Goal: Information Seeking & Learning: Learn about a topic

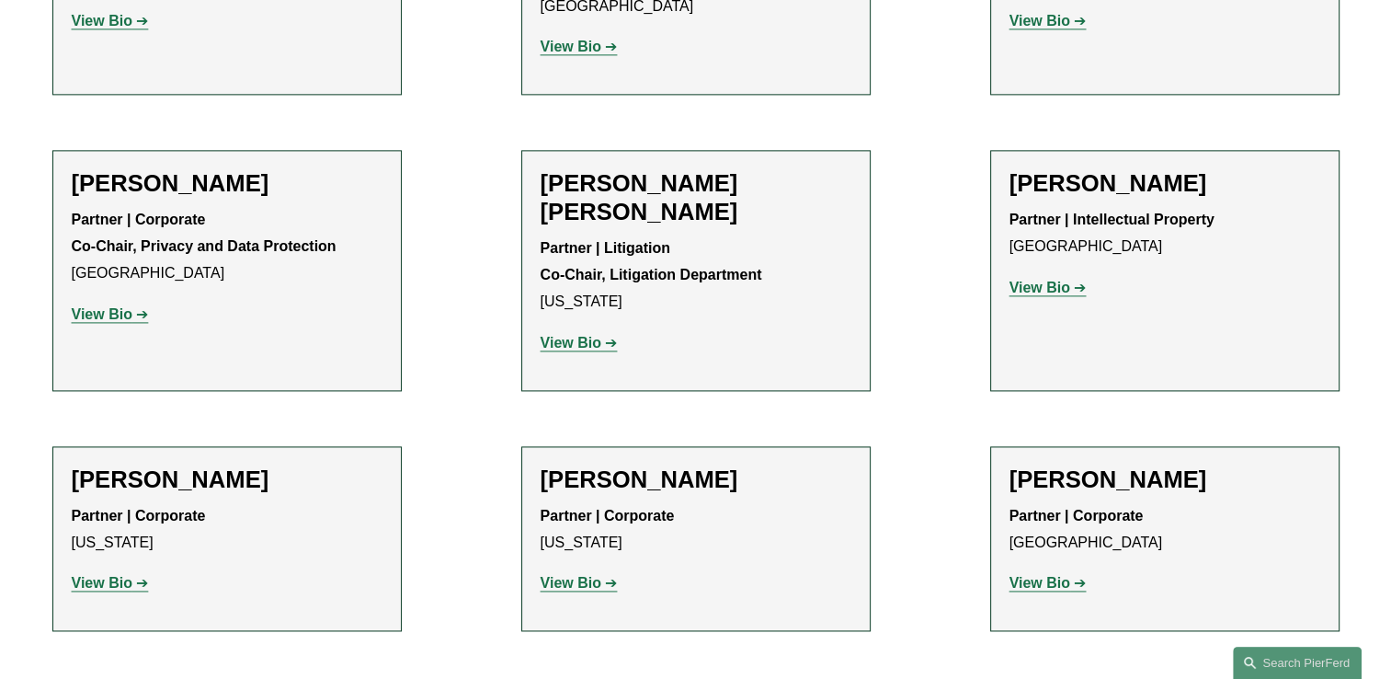
scroll to position [2667, 0]
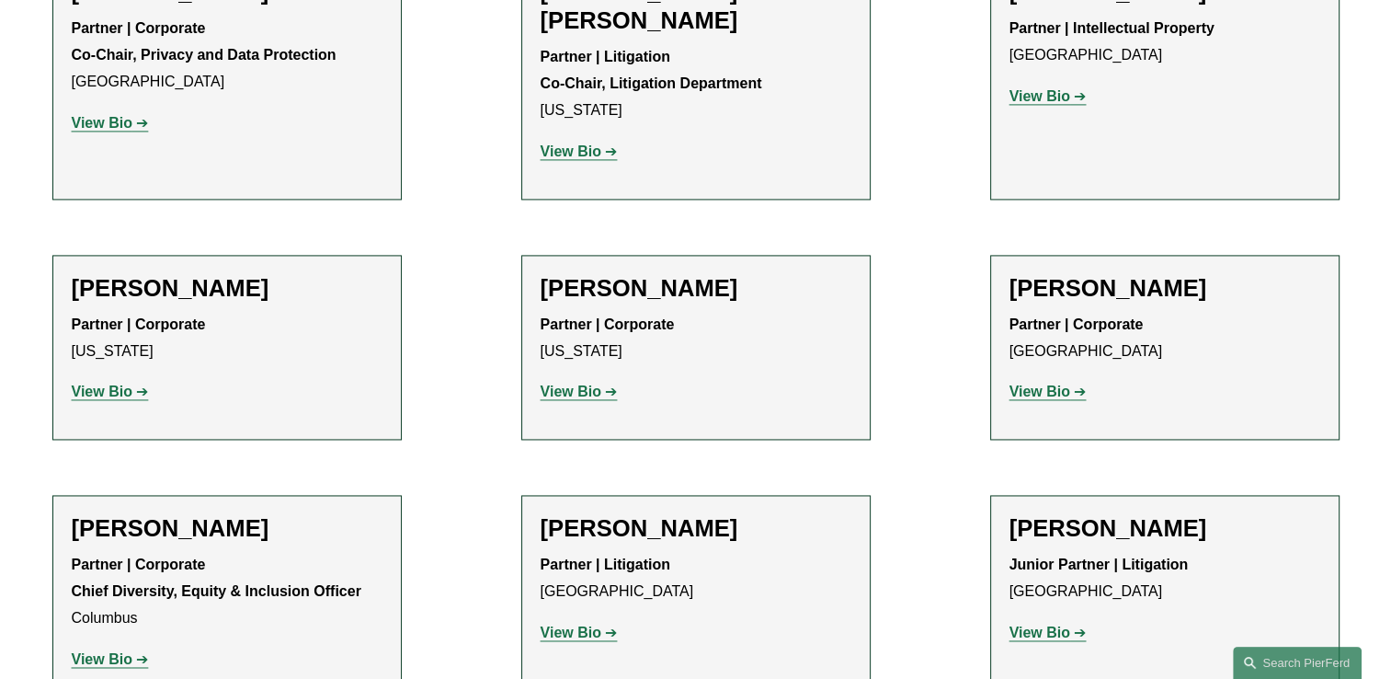
click at [1057, 383] on strong "View Bio" at bounding box center [1040, 391] width 61 height 16
click at [92, 651] on strong "View Bio" at bounding box center [102, 659] width 61 height 16
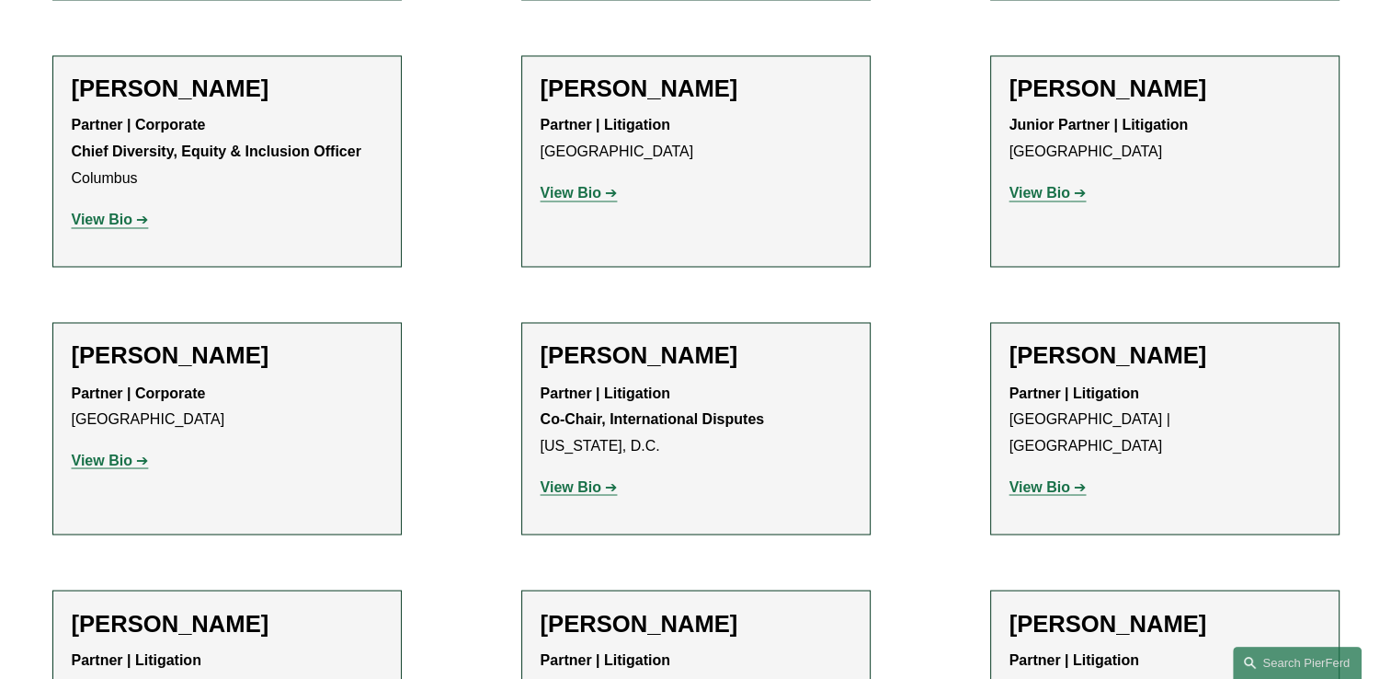
scroll to position [3126, 0]
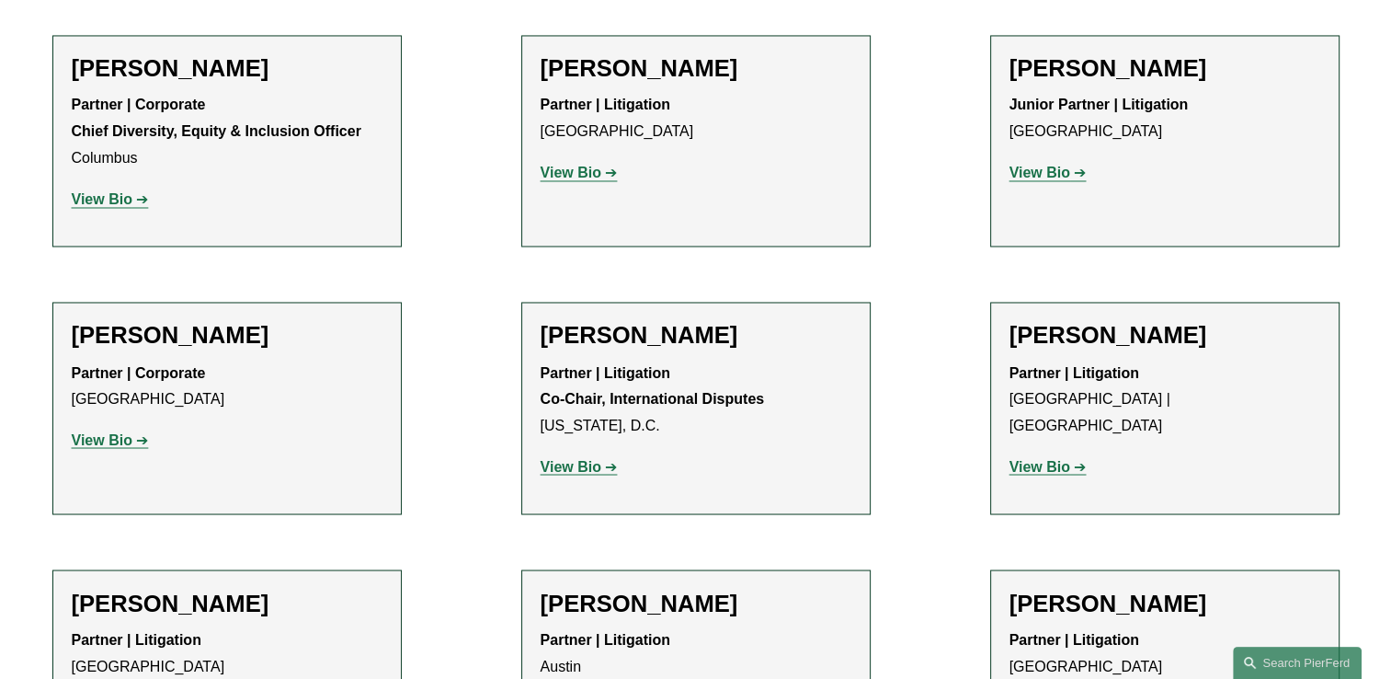
click at [104, 431] on strong "View Bio" at bounding box center [102, 439] width 61 height 16
click at [580, 458] on strong "View Bio" at bounding box center [571, 466] width 61 height 16
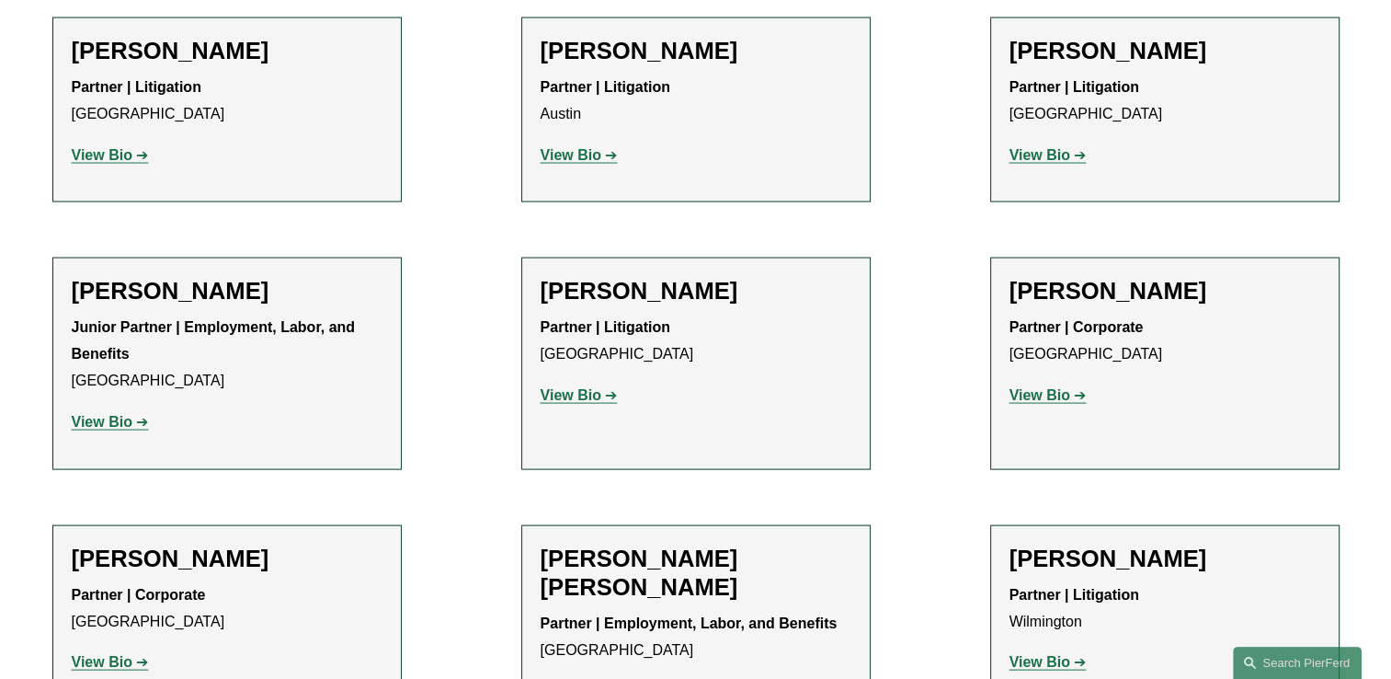
scroll to position [3770, 0]
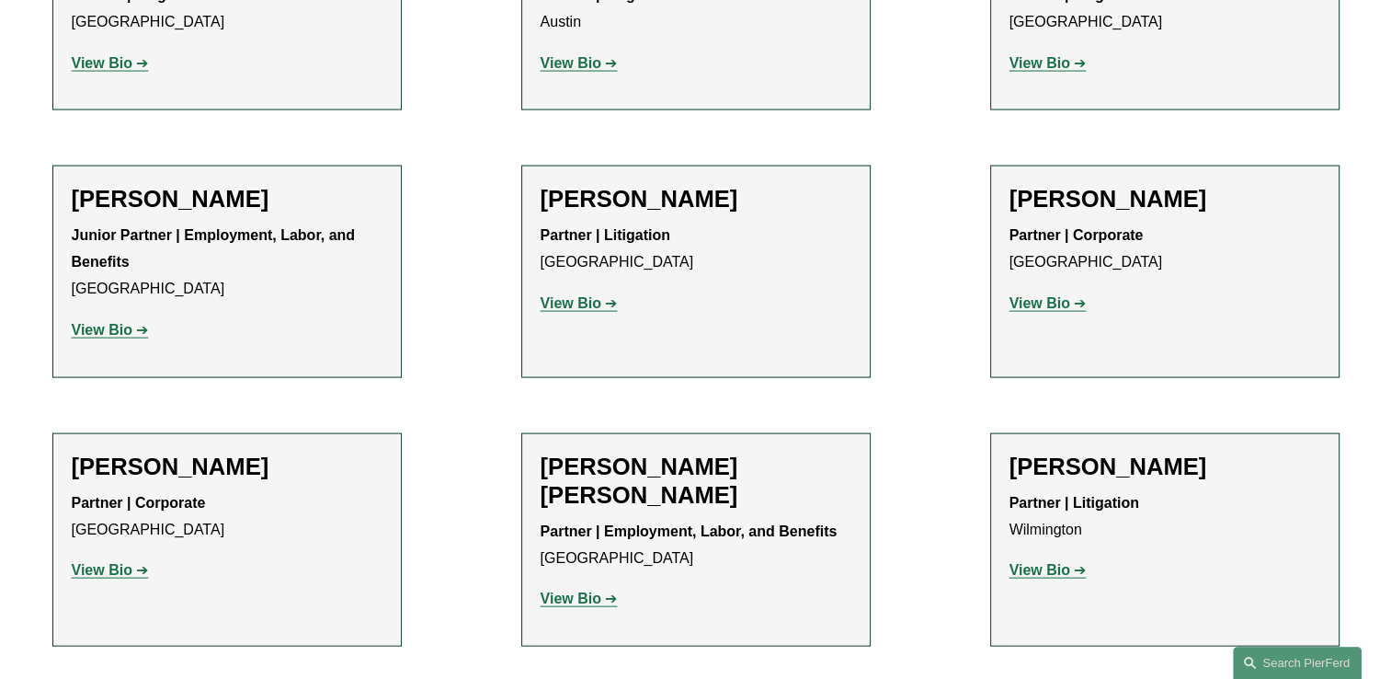
click at [562, 295] on strong "View Bio" at bounding box center [571, 303] width 61 height 16
click at [1037, 295] on strong "View Bio" at bounding box center [1040, 303] width 61 height 16
click at [100, 562] on strong "View Bio" at bounding box center [102, 570] width 61 height 16
click at [1035, 562] on strong "View Bio" at bounding box center [1040, 570] width 61 height 16
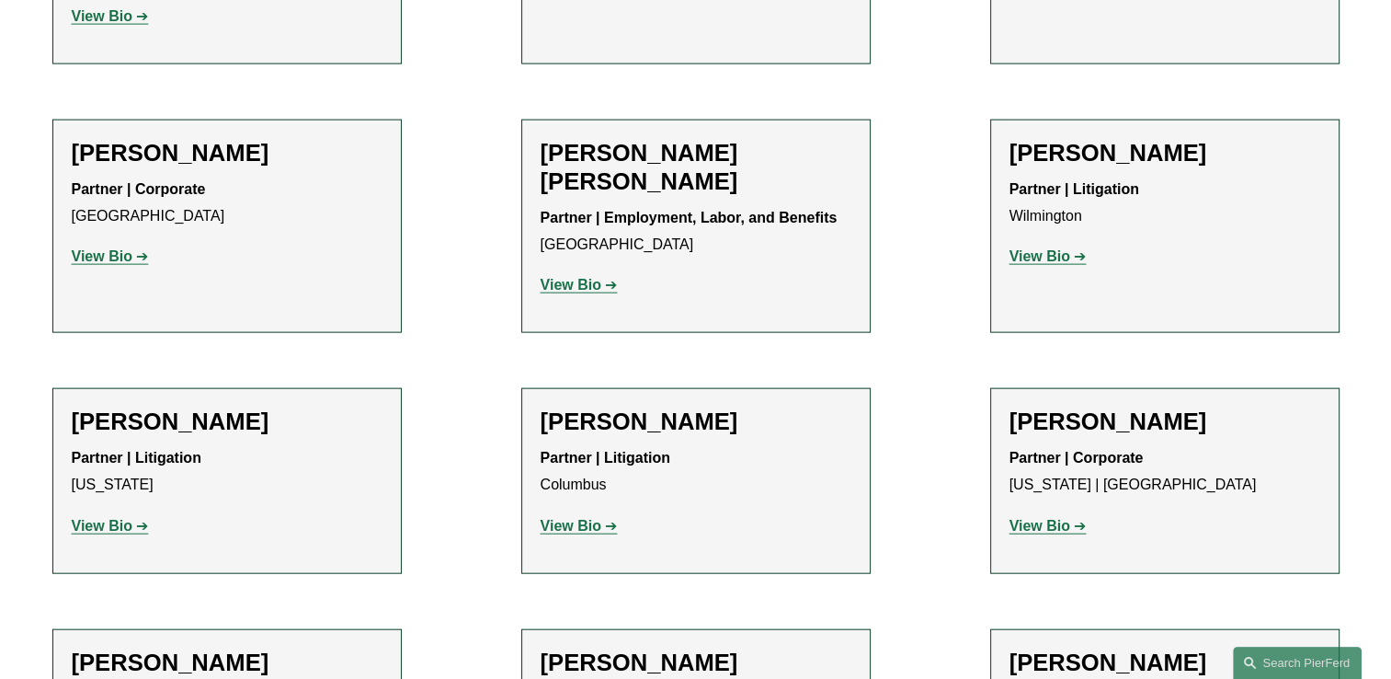
scroll to position [4138, 0]
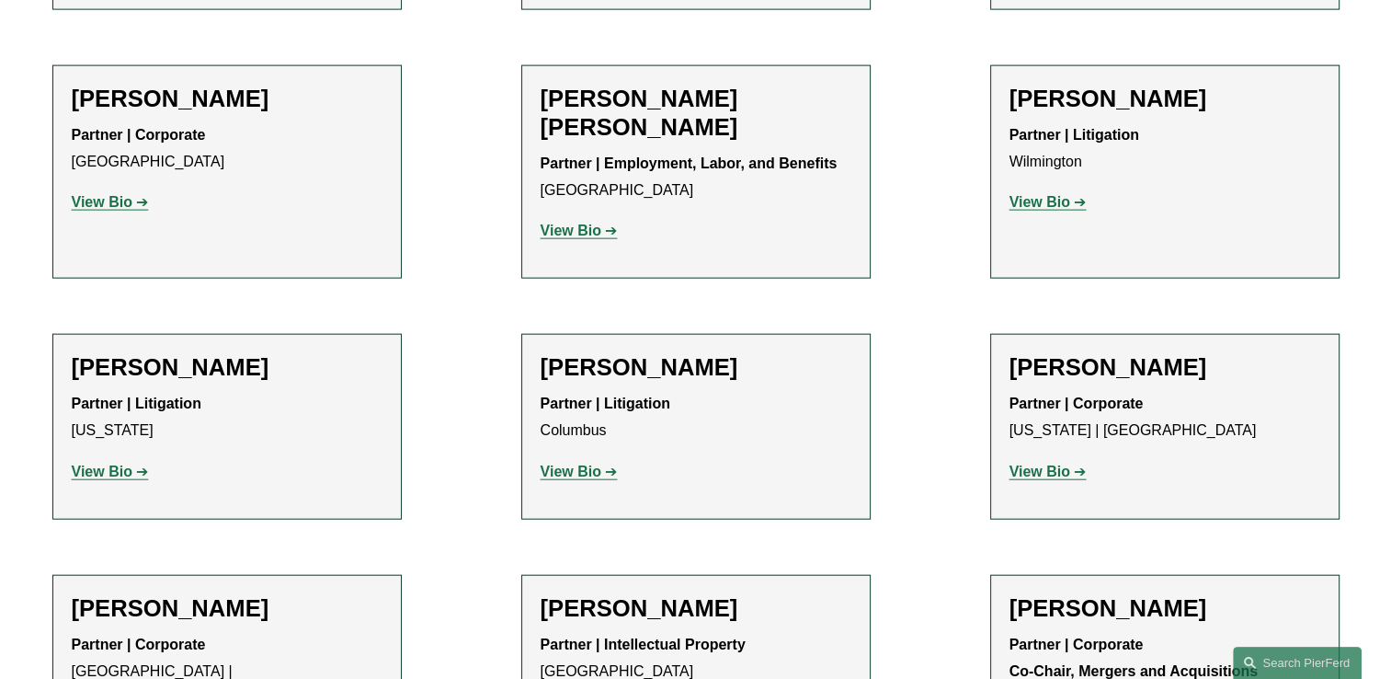
click at [1045, 194] on strong "View Bio" at bounding box center [1040, 202] width 61 height 16
click at [1028, 463] on strong "View Bio" at bounding box center [1040, 471] width 61 height 16
click at [1031, 463] on strong "View Bio" at bounding box center [1040, 471] width 61 height 16
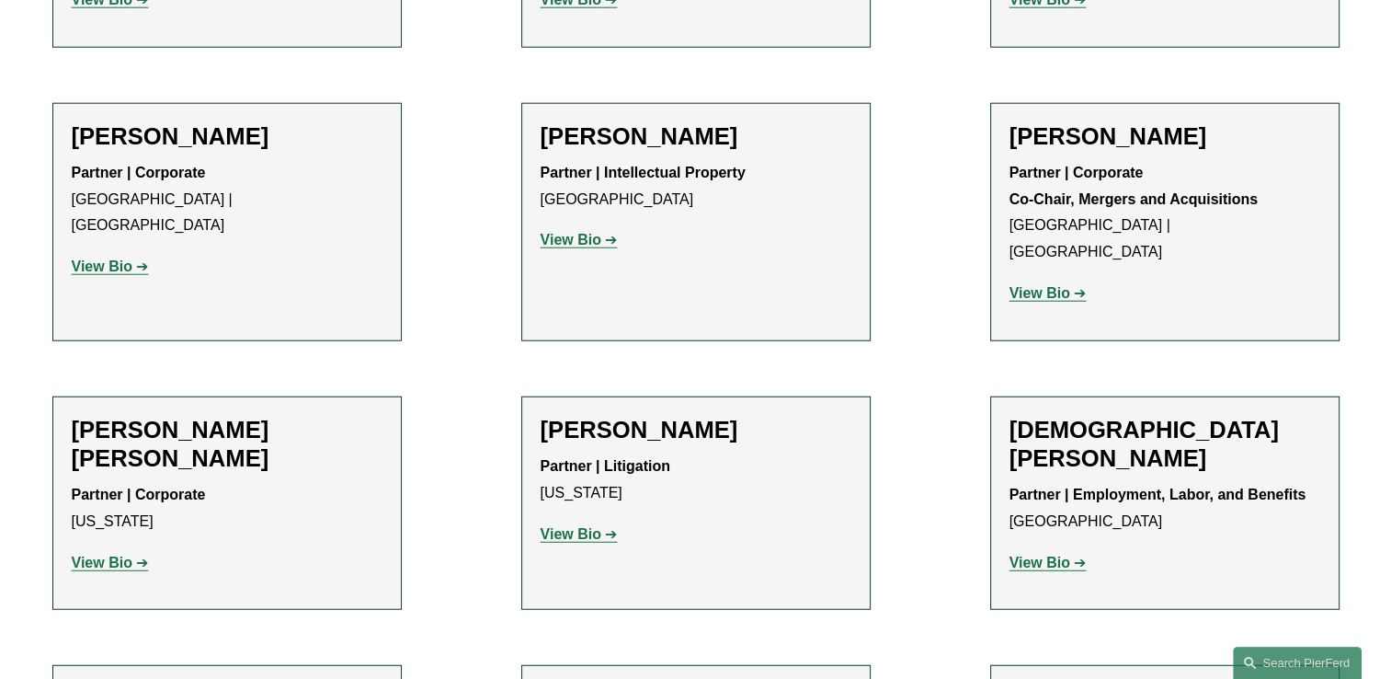
scroll to position [4690, 0]
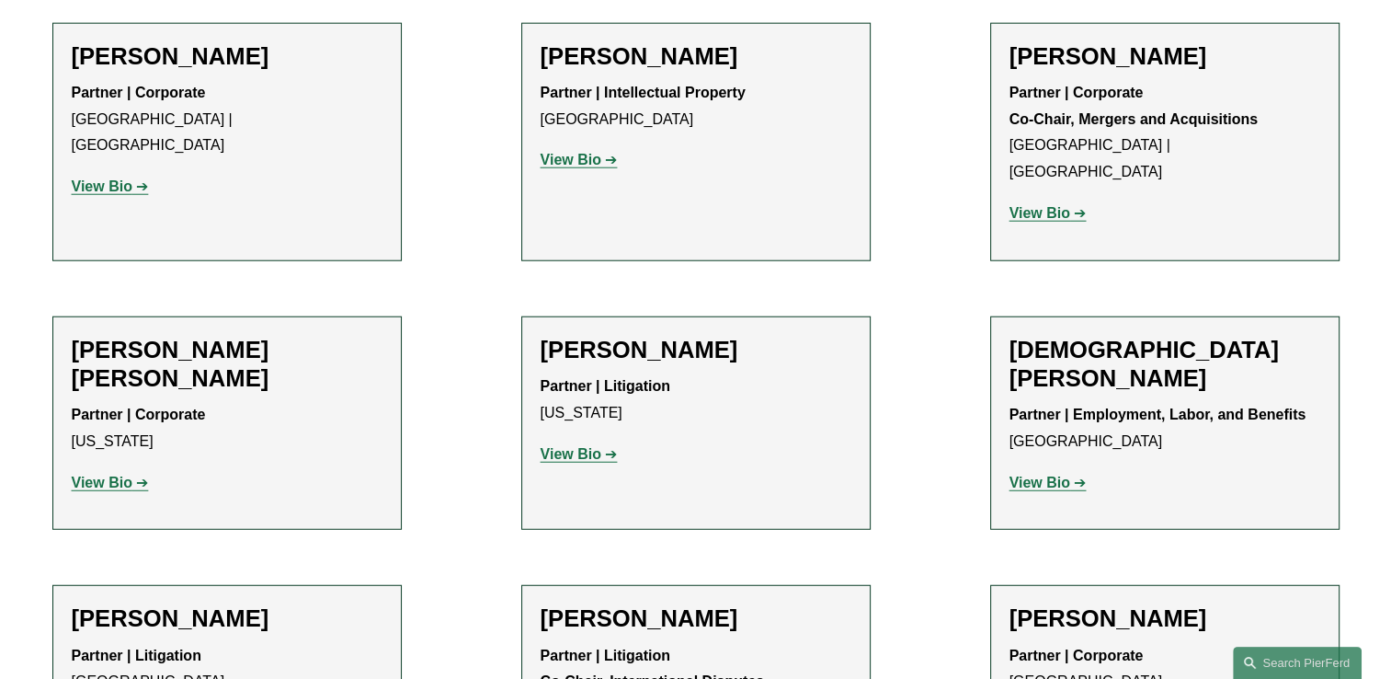
click at [559, 446] on strong "View Bio" at bounding box center [571, 454] width 61 height 16
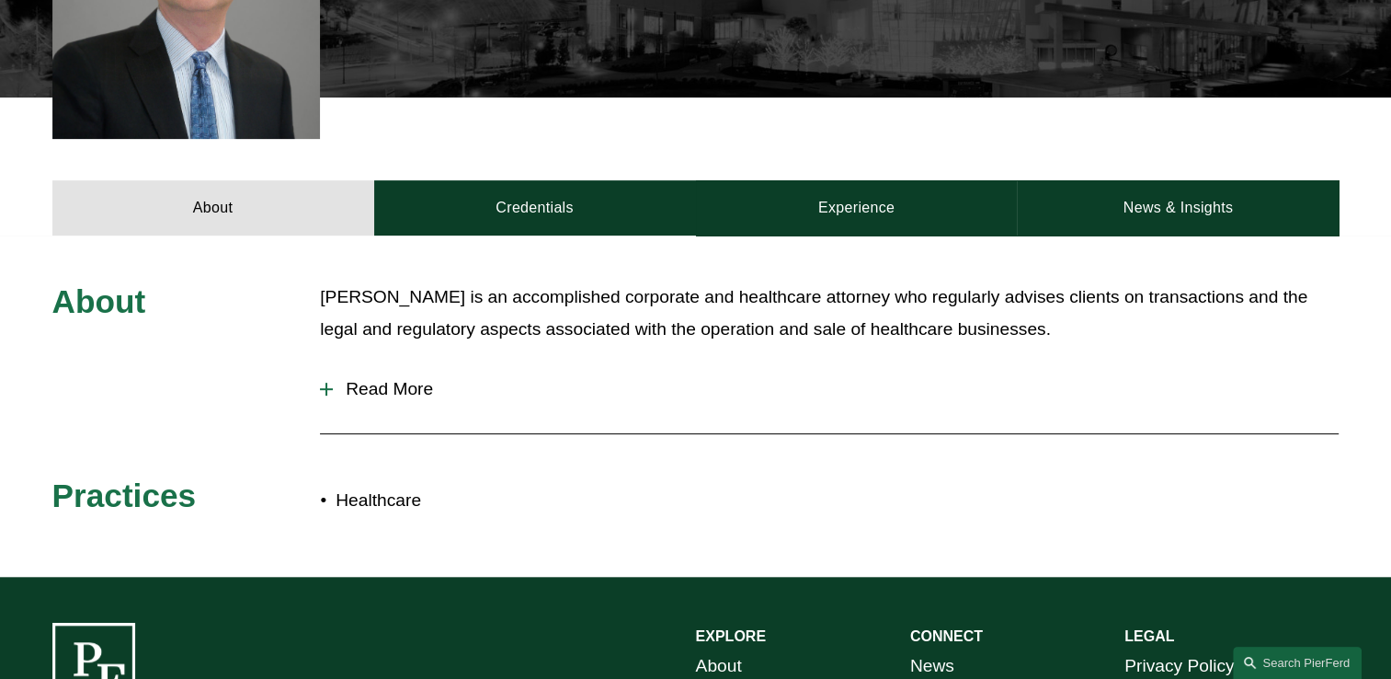
scroll to position [644, 0]
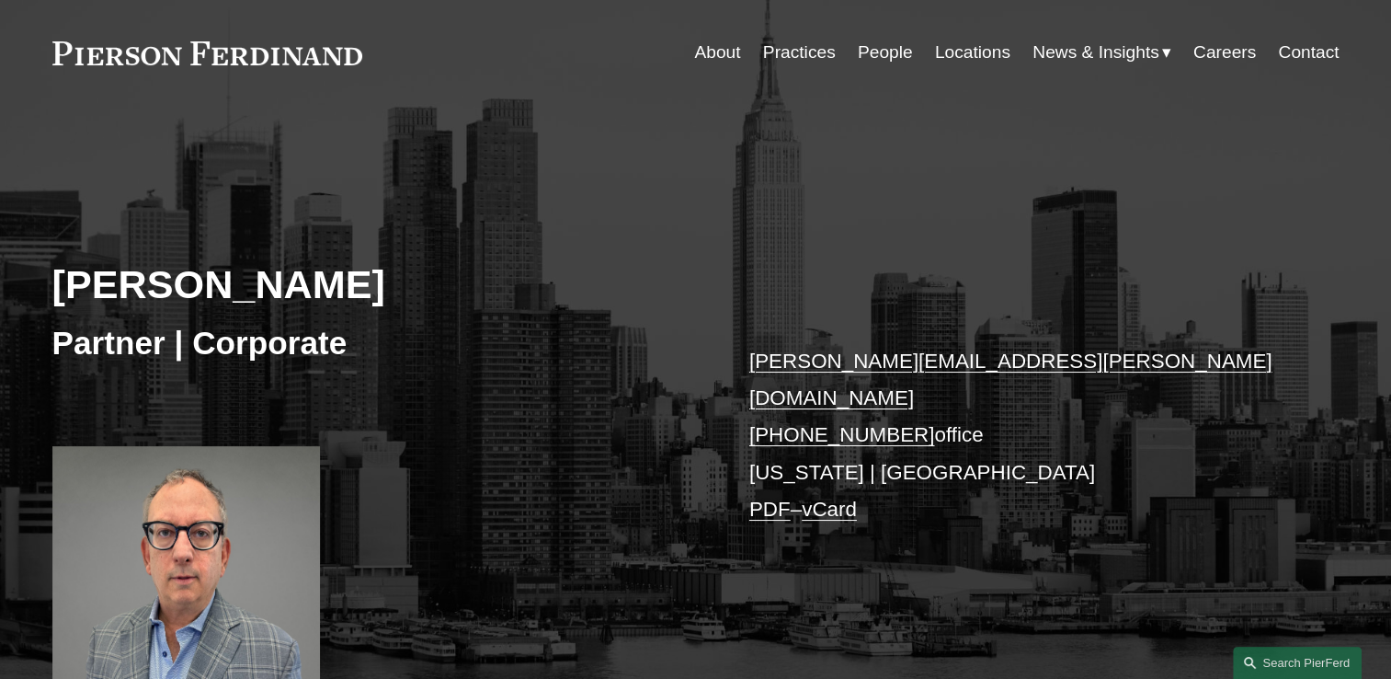
scroll to position [92, 0]
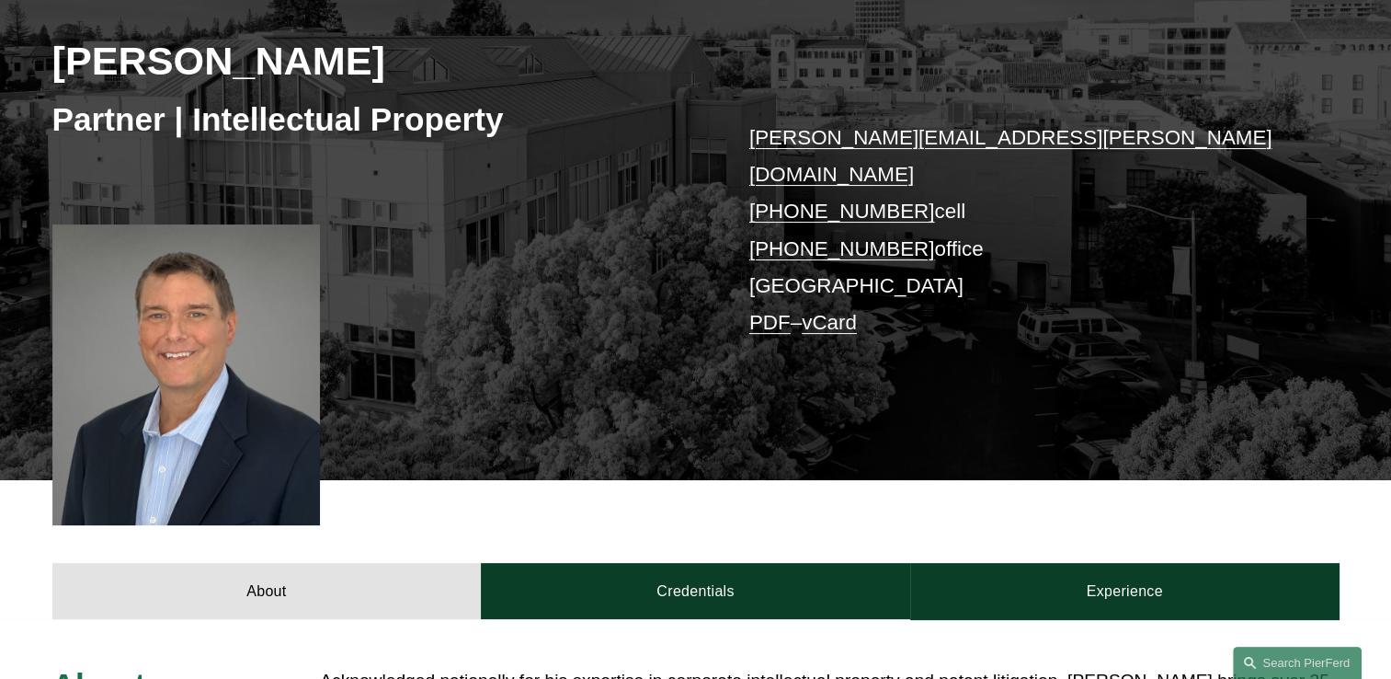
scroll to position [276, 0]
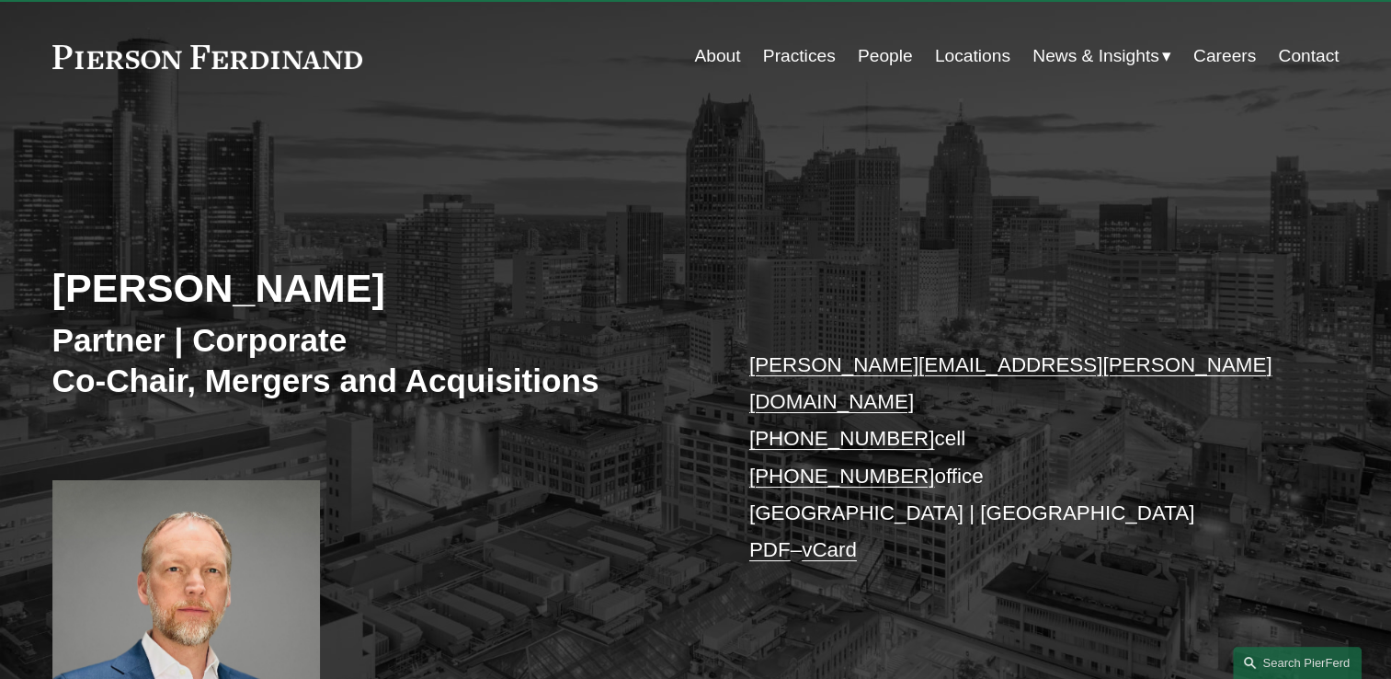
scroll to position [184, 0]
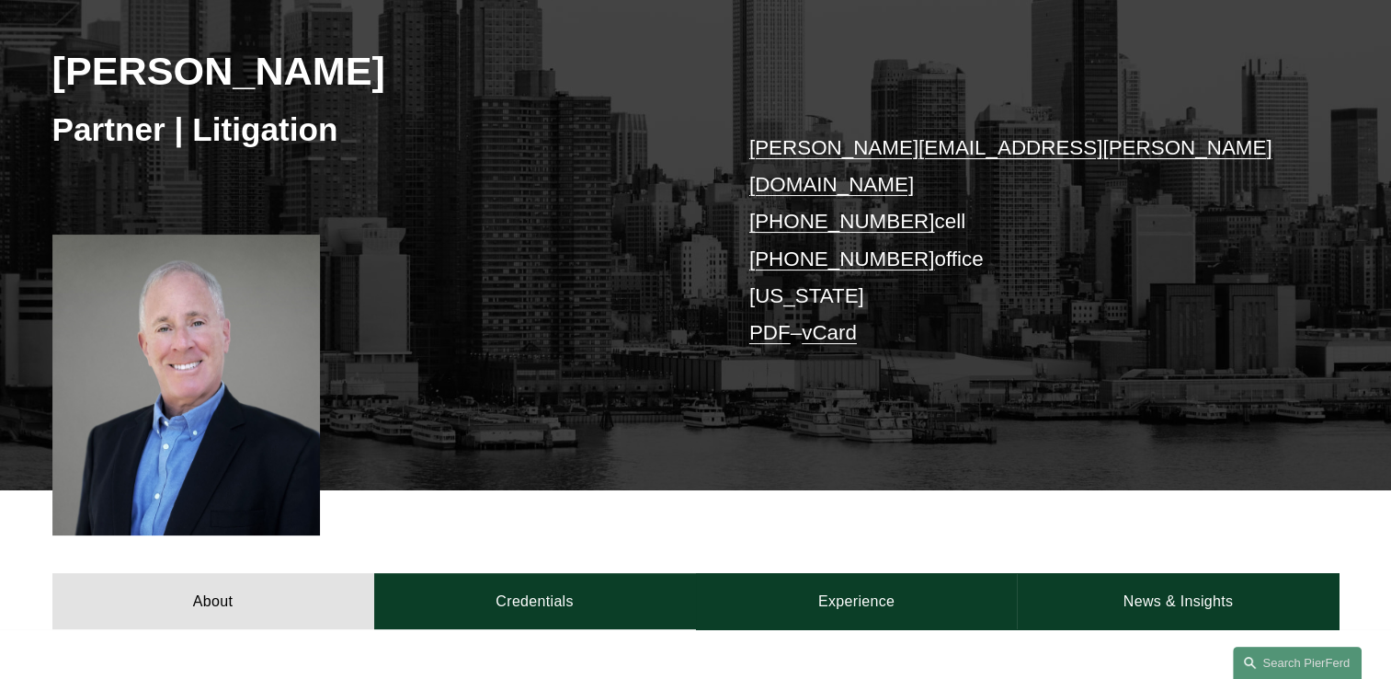
scroll to position [276, 0]
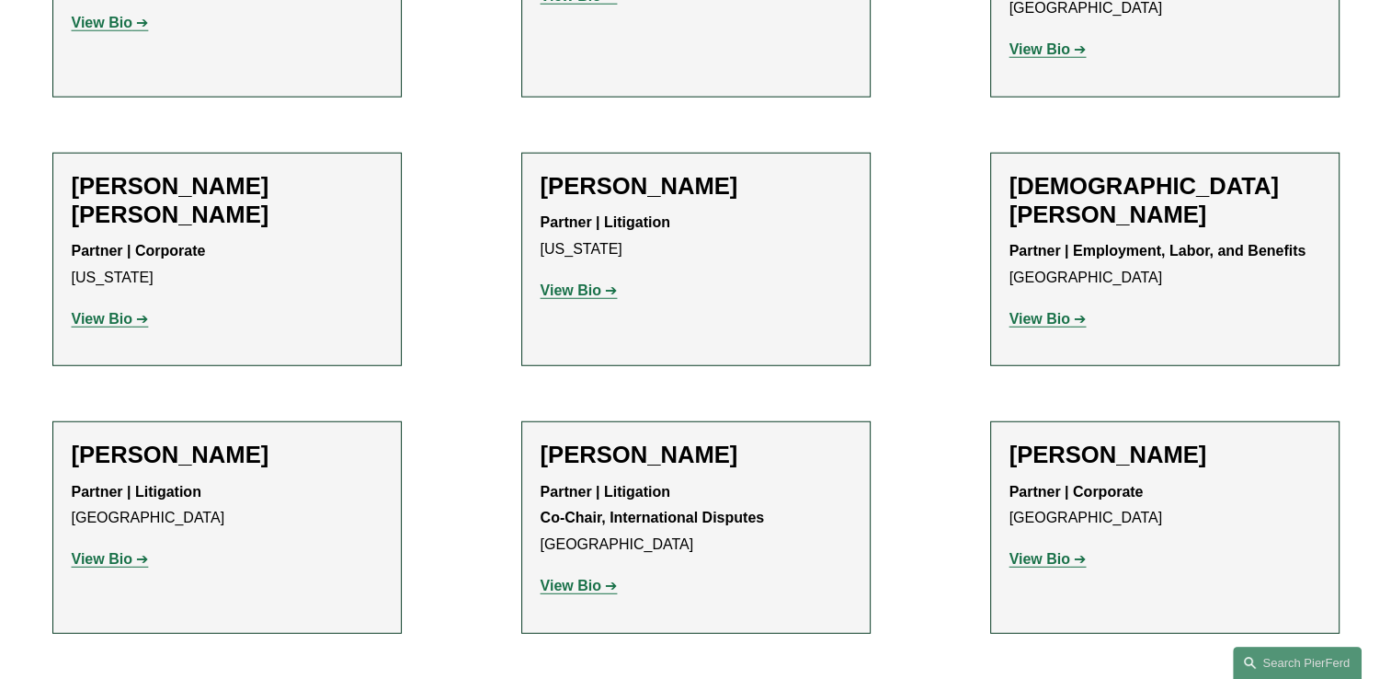
scroll to position [4966, 0]
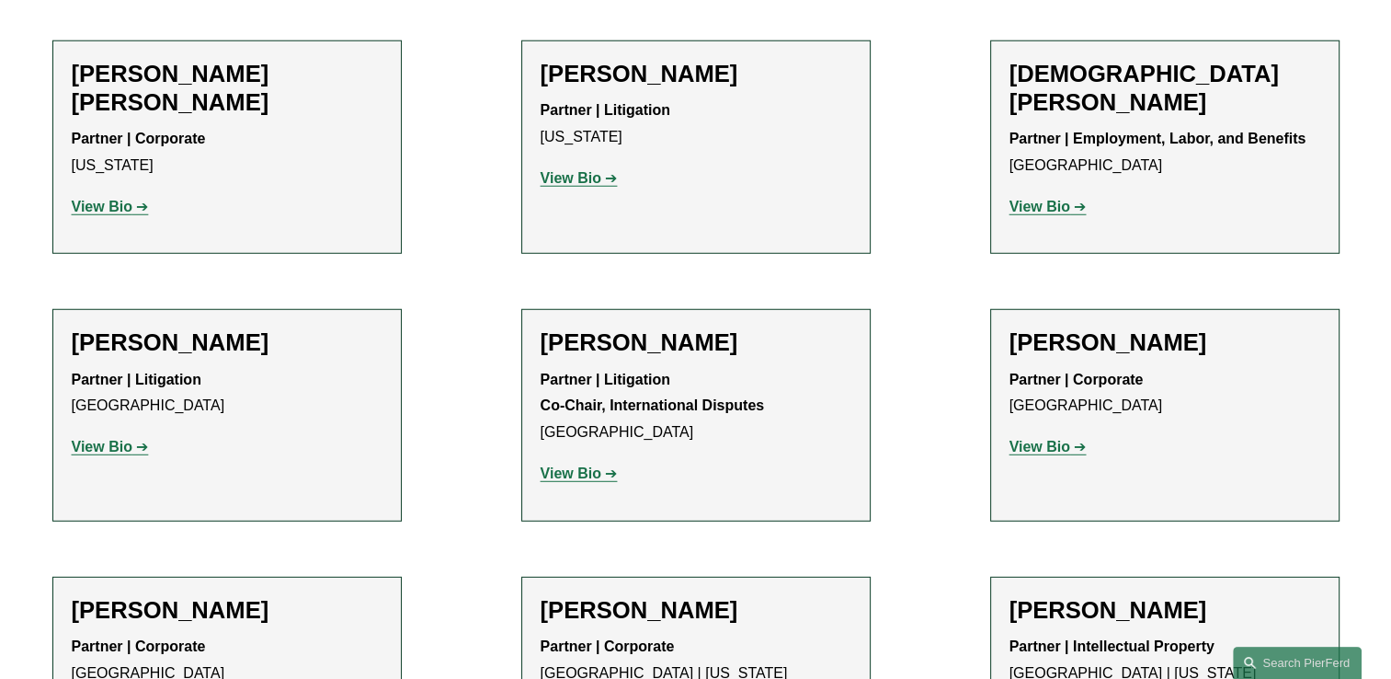
click at [1046, 439] on strong "View Bio" at bounding box center [1040, 447] width 61 height 16
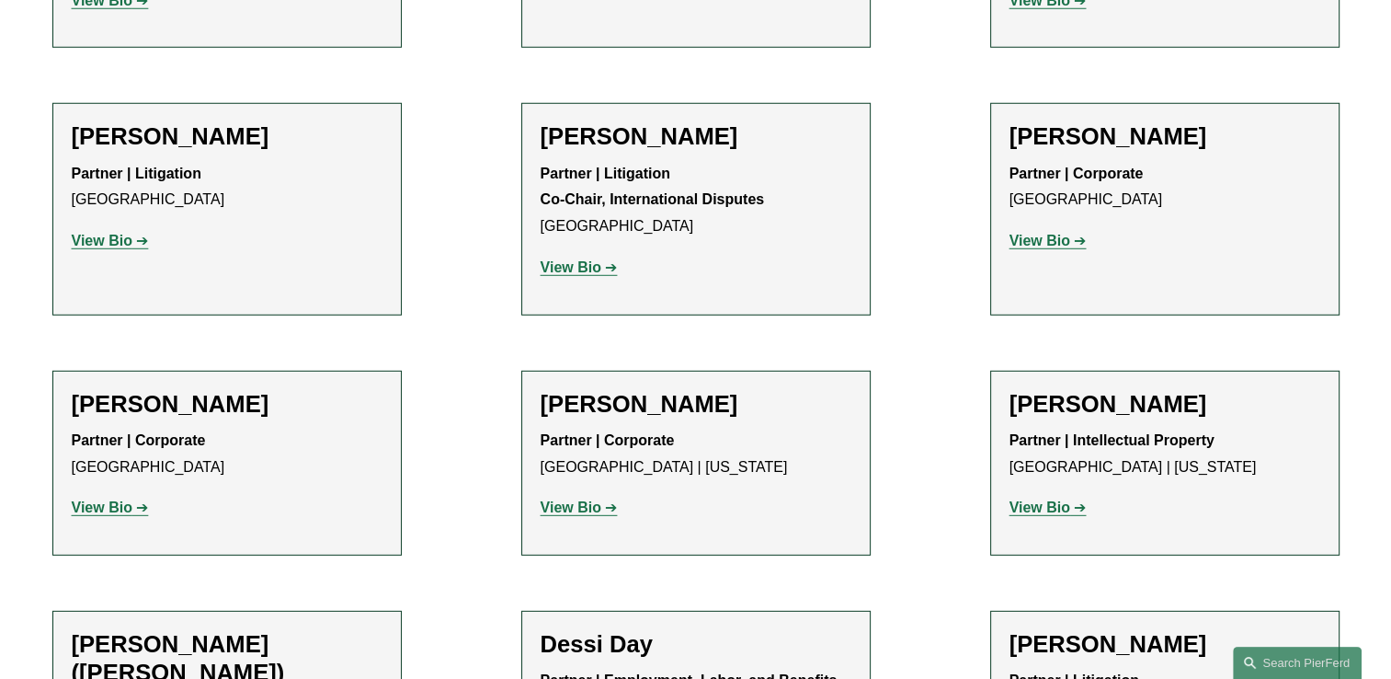
scroll to position [5333, 0]
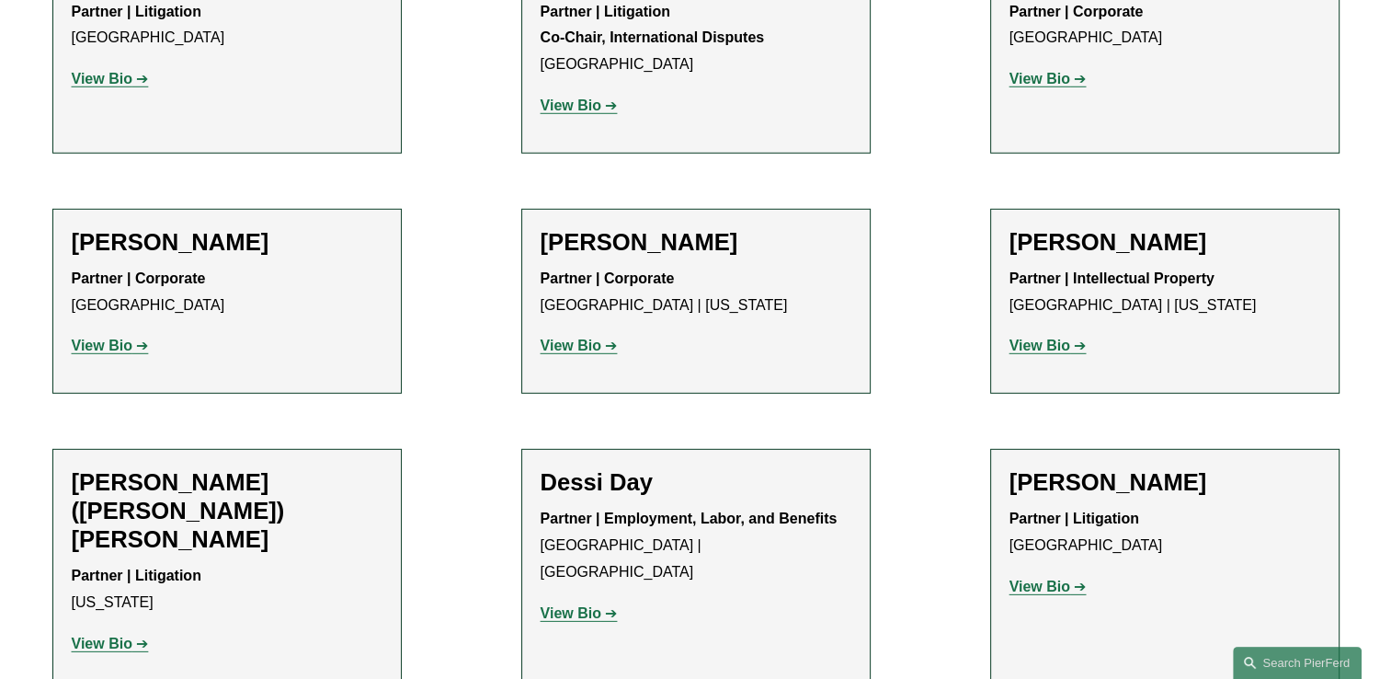
click at [89, 635] on strong "View Bio" at bounding box center [102, 643] width 61 height 16
click at [585, 605] on strong "View Bio" at bounding box center [571, 613] width 61 height 16
click at [1052, 578] on strong "View Bio" at bounding box center [1040, 586] width 61 height 16
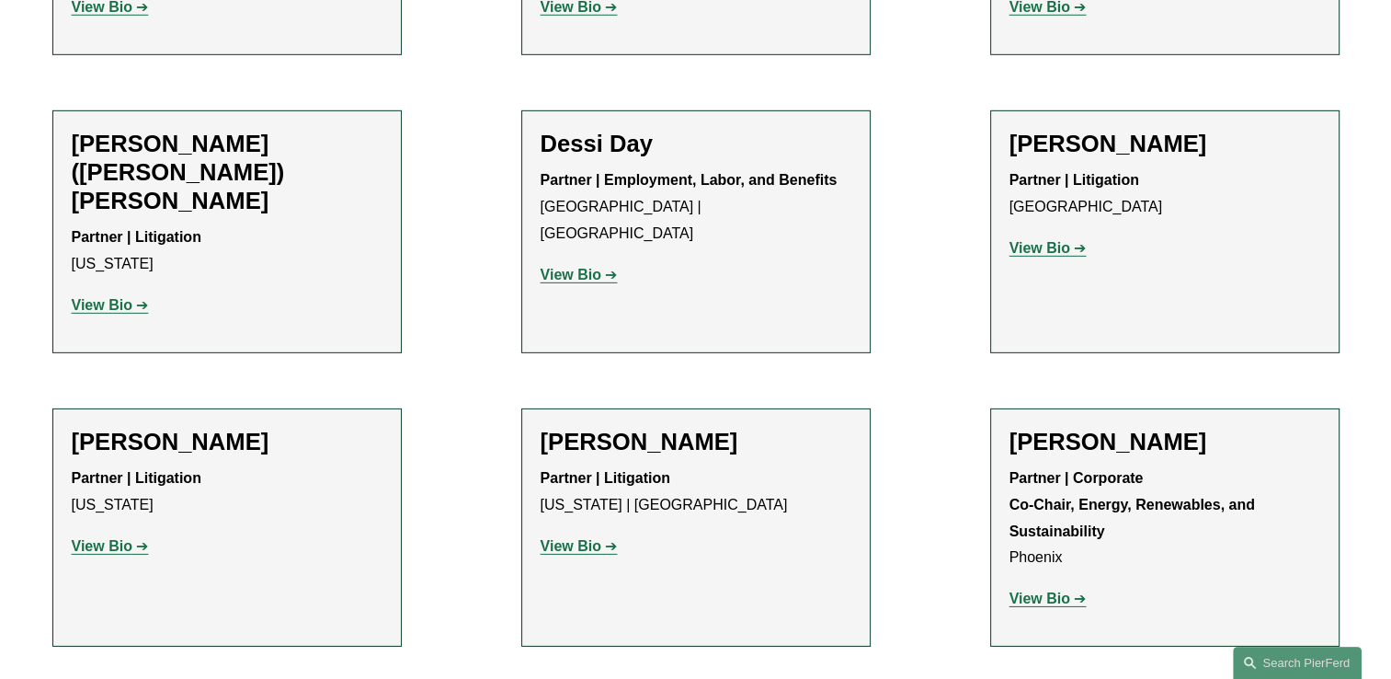
scroll to position [5701, 0]
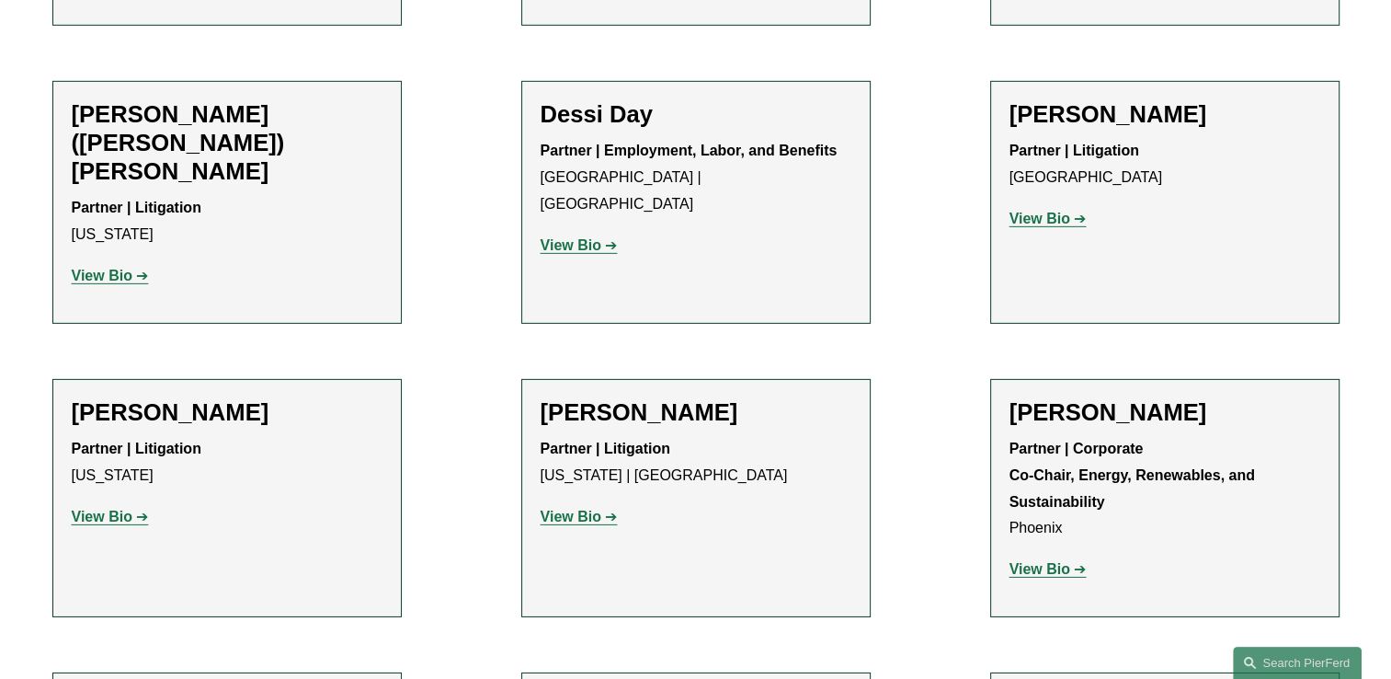
click at [124, 509] on strong "View Bio" at bounding box center [102, 517] width 61 height 16
click at [586, 509] on strong "View Bio" at bounding box center [571, 517] width 61 height 16
click at [1031, 561] on strong "View Bio" at bounding box center [1040, 569] width 61 height 16
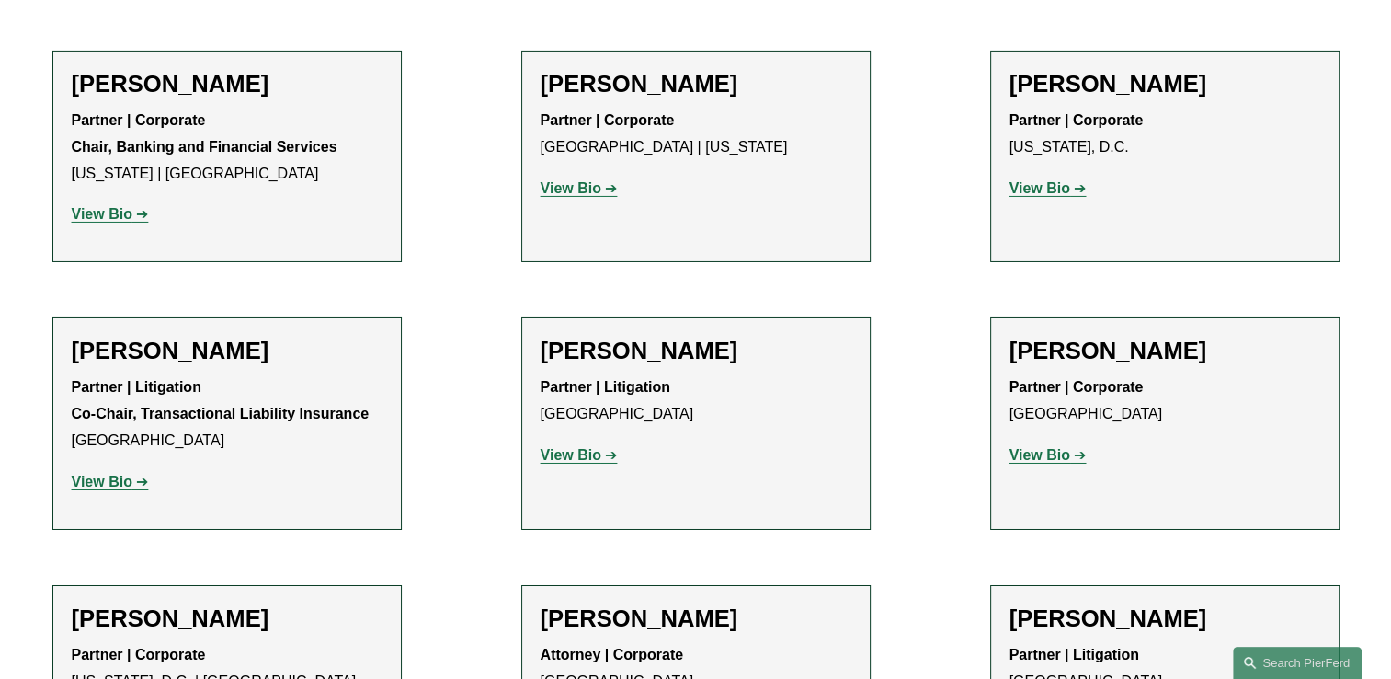
scroll to position [6345, 0]
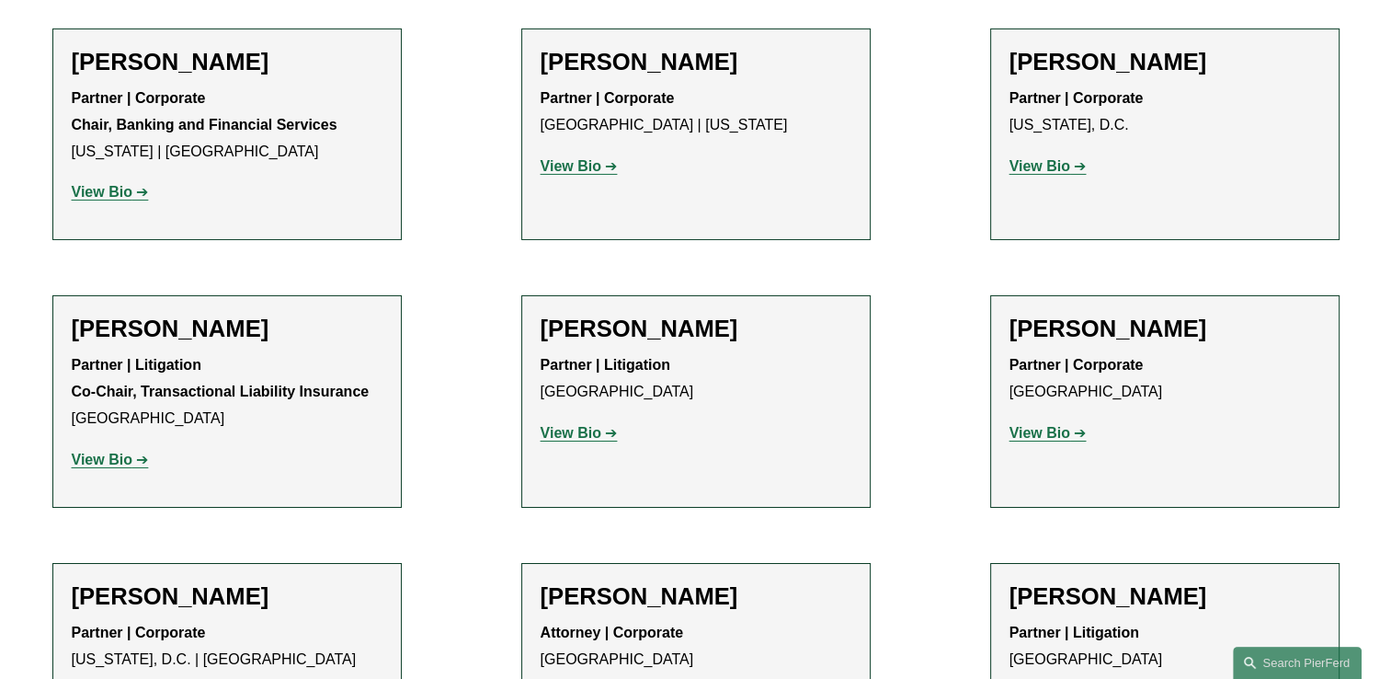
click at [106, 452] on strong "View Bio" at bounding box center [102, 460] width 61 height 16
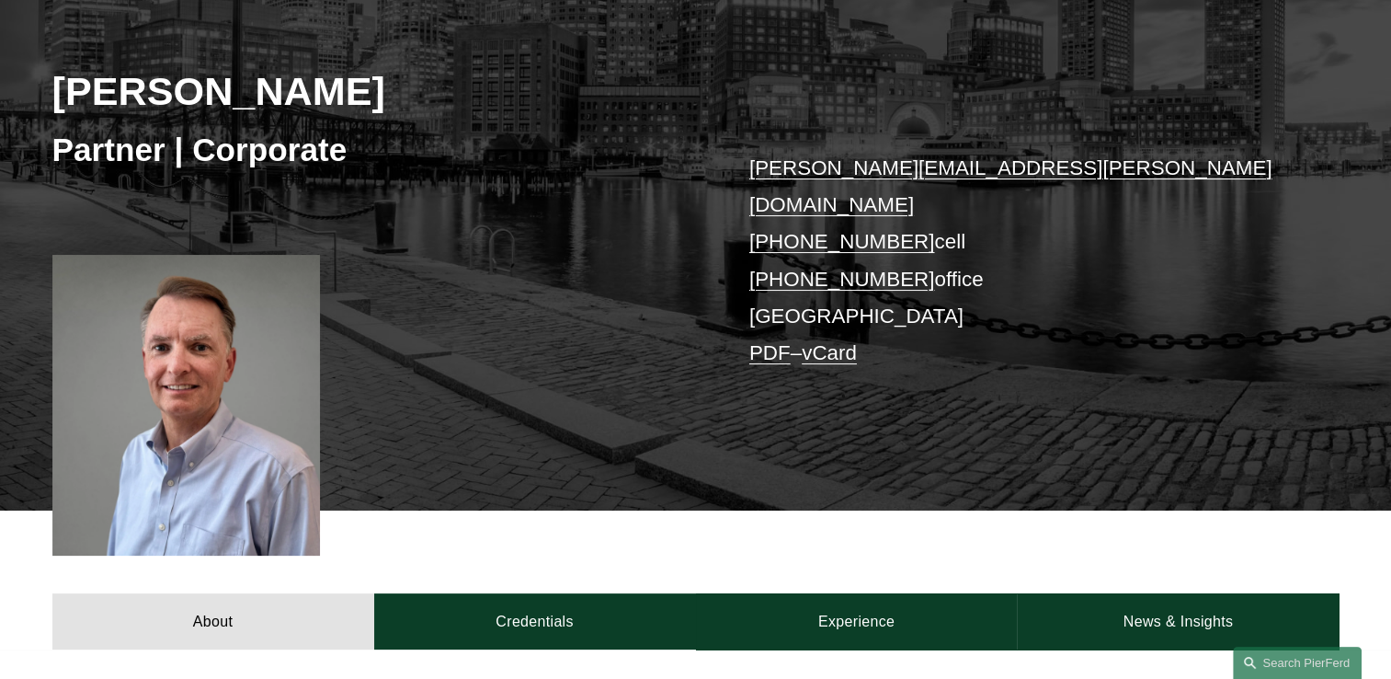
scroll to position [276, 0]
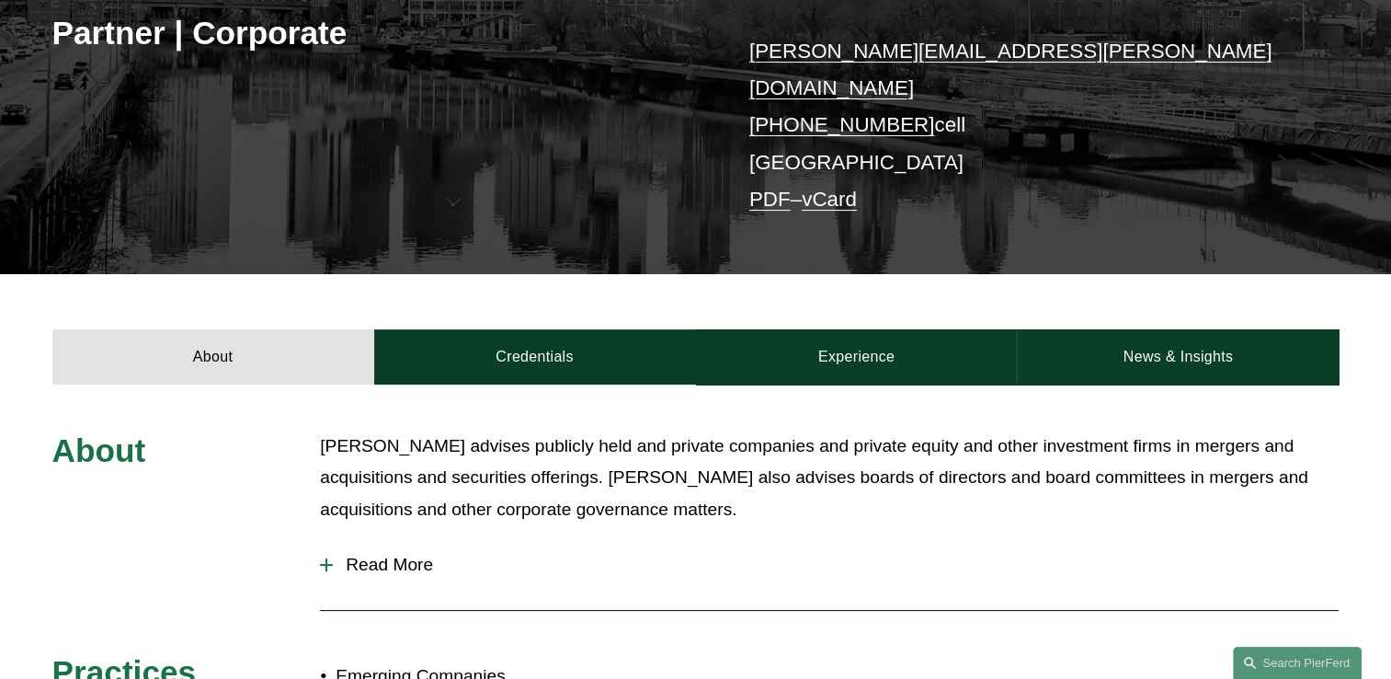
scroll to position [368, 0]
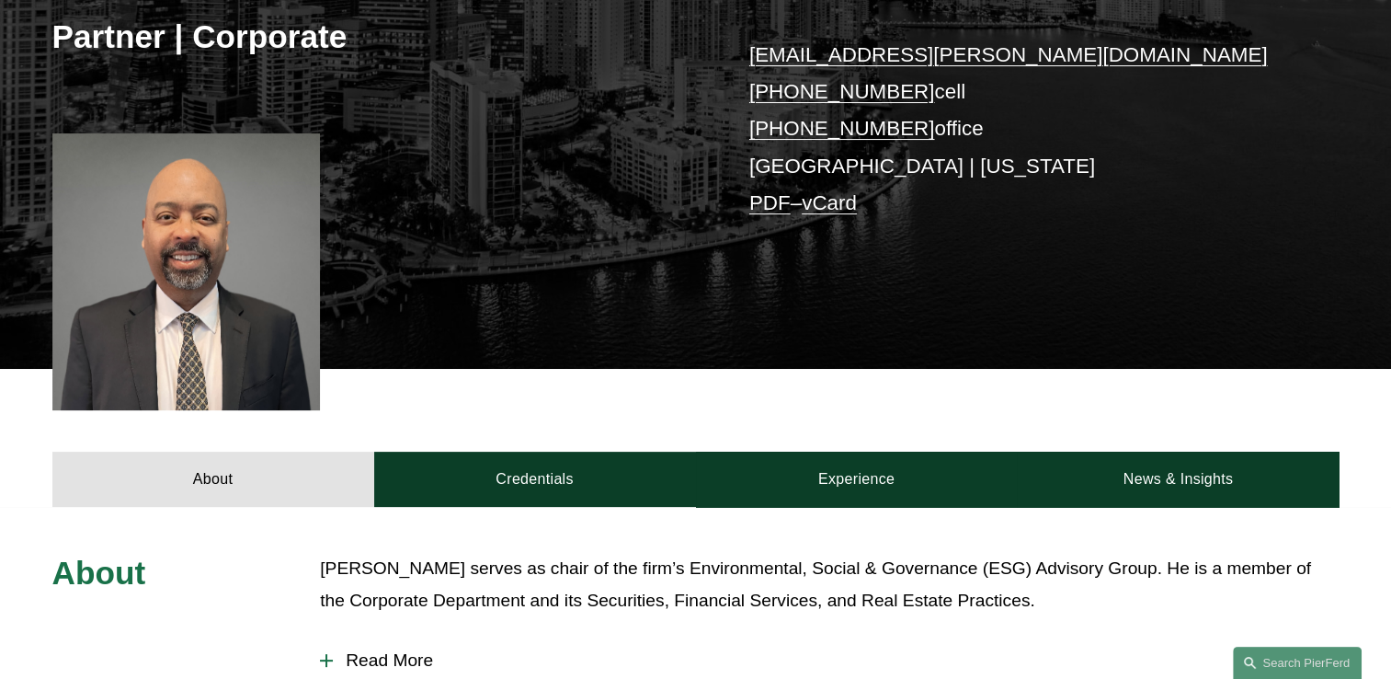
scroll to position [368, 0]
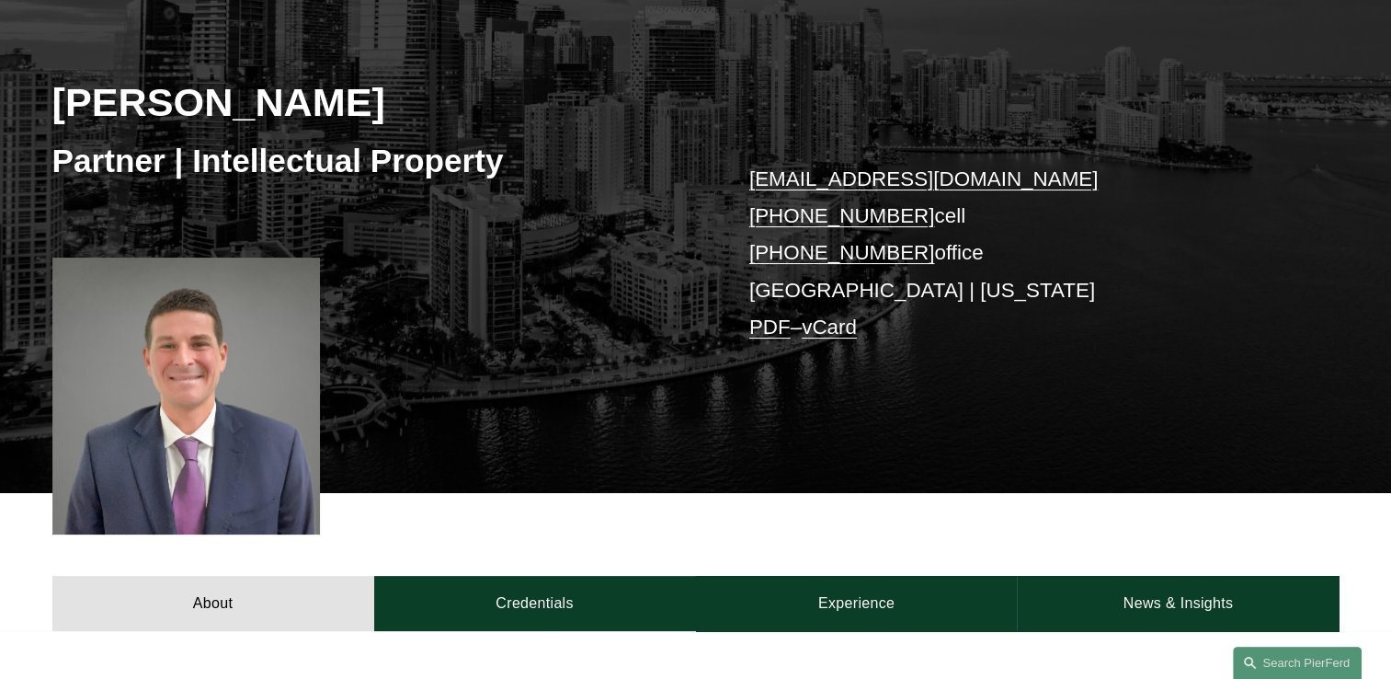
scroll to position [276, 0]
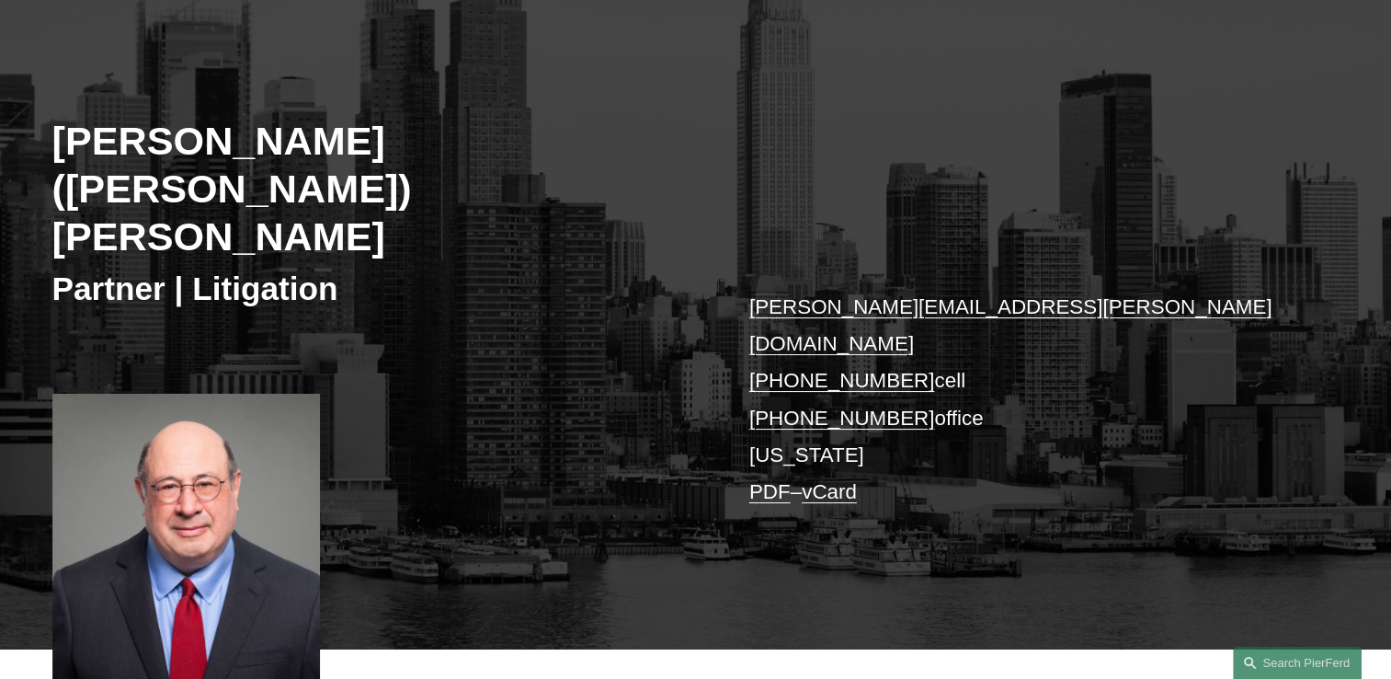
scroll to position [276, 0]
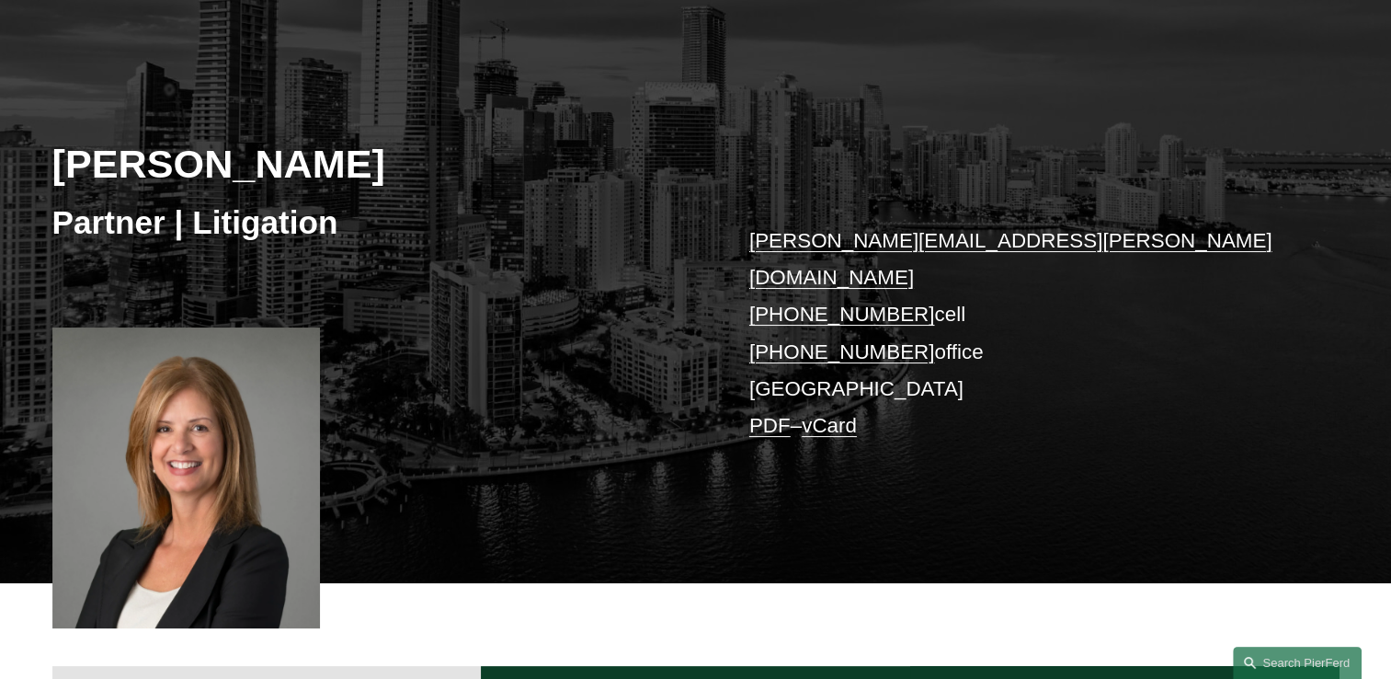
scroll to position [184, 0]
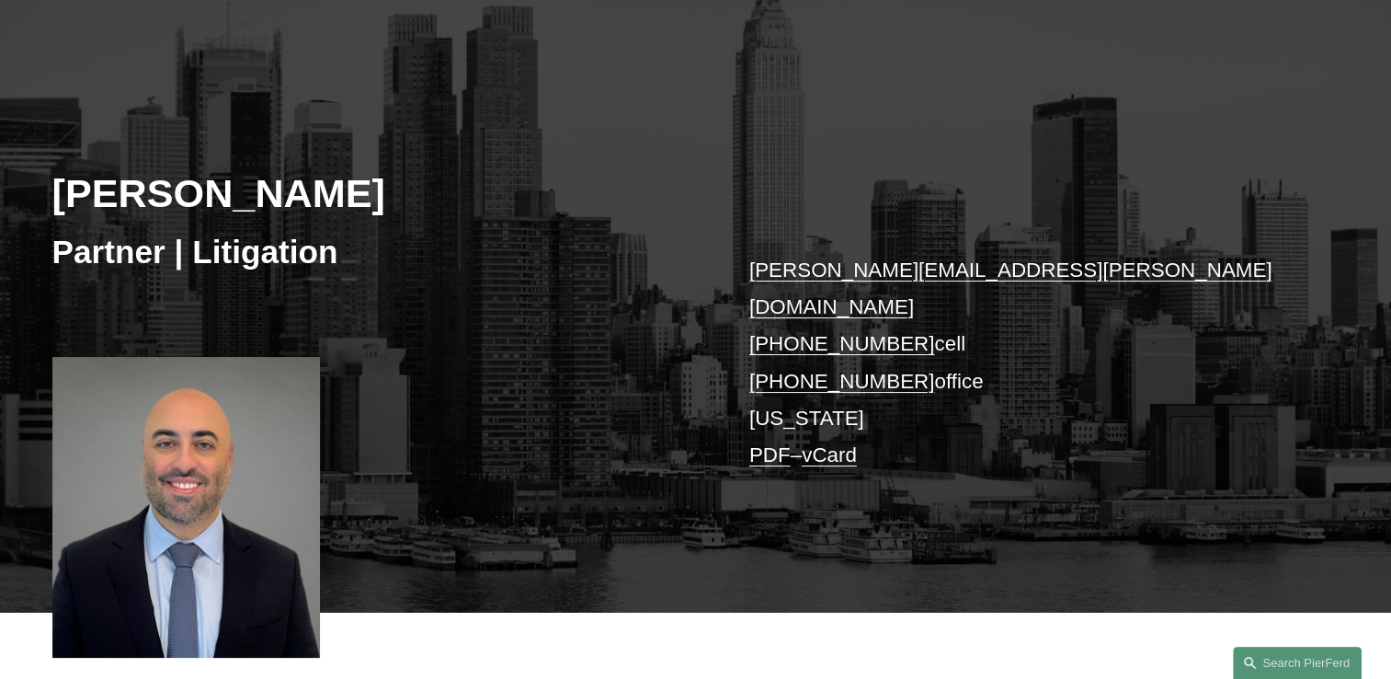
scroll to position [184, 0]
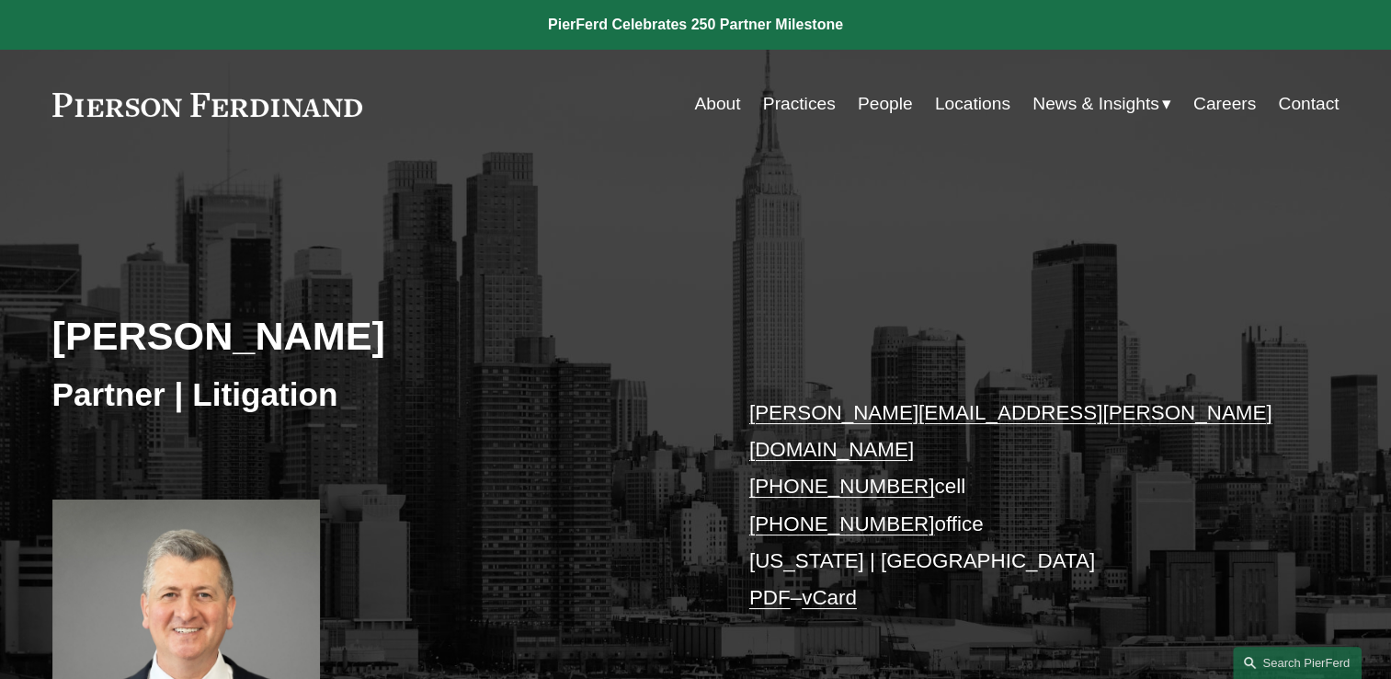
scroll to position [184, 0]
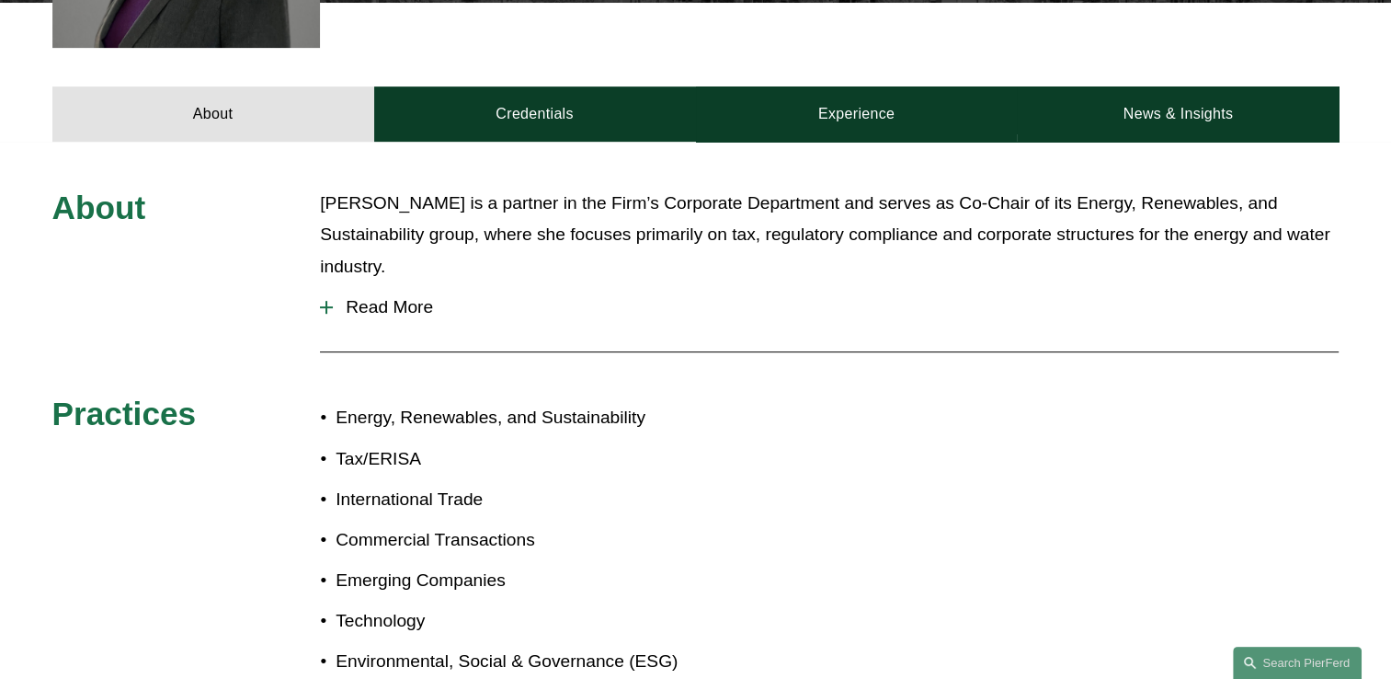
scroll to position [736, 0]
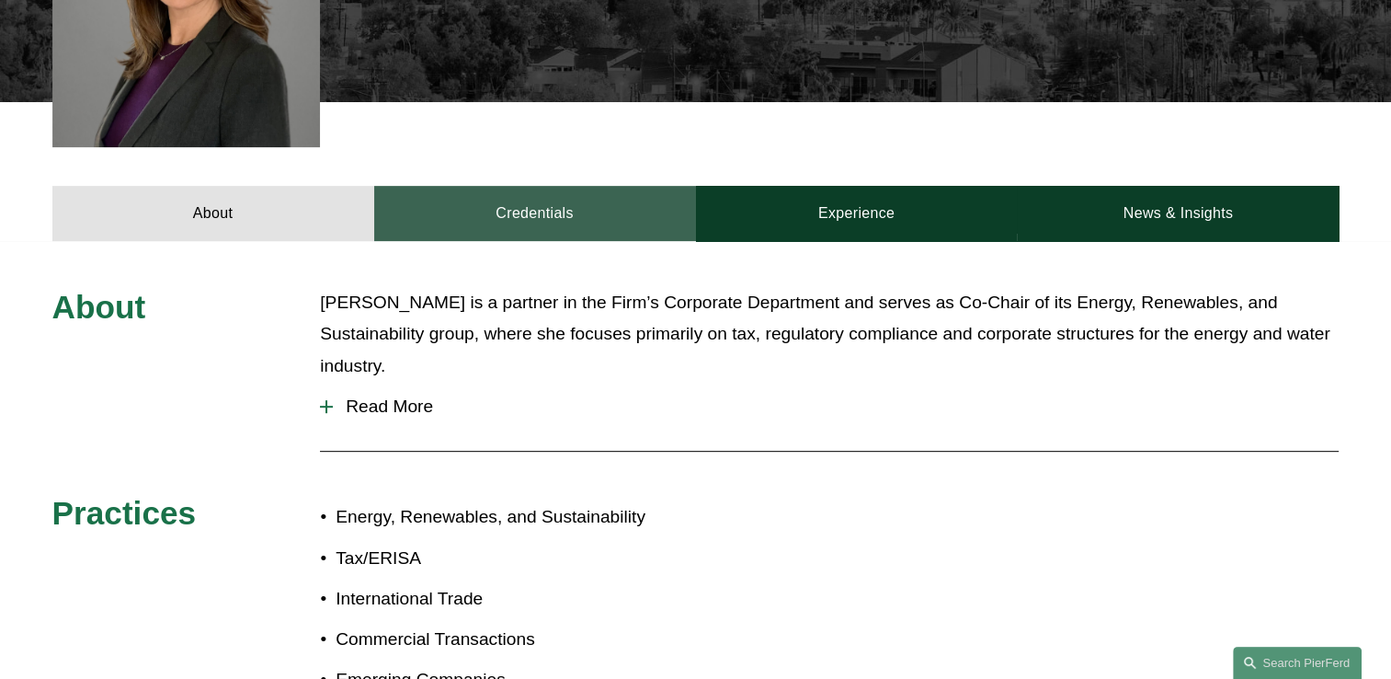
click at [557, 186] on link "Credentials" at bounding box center [535, 213] width 322 height 55
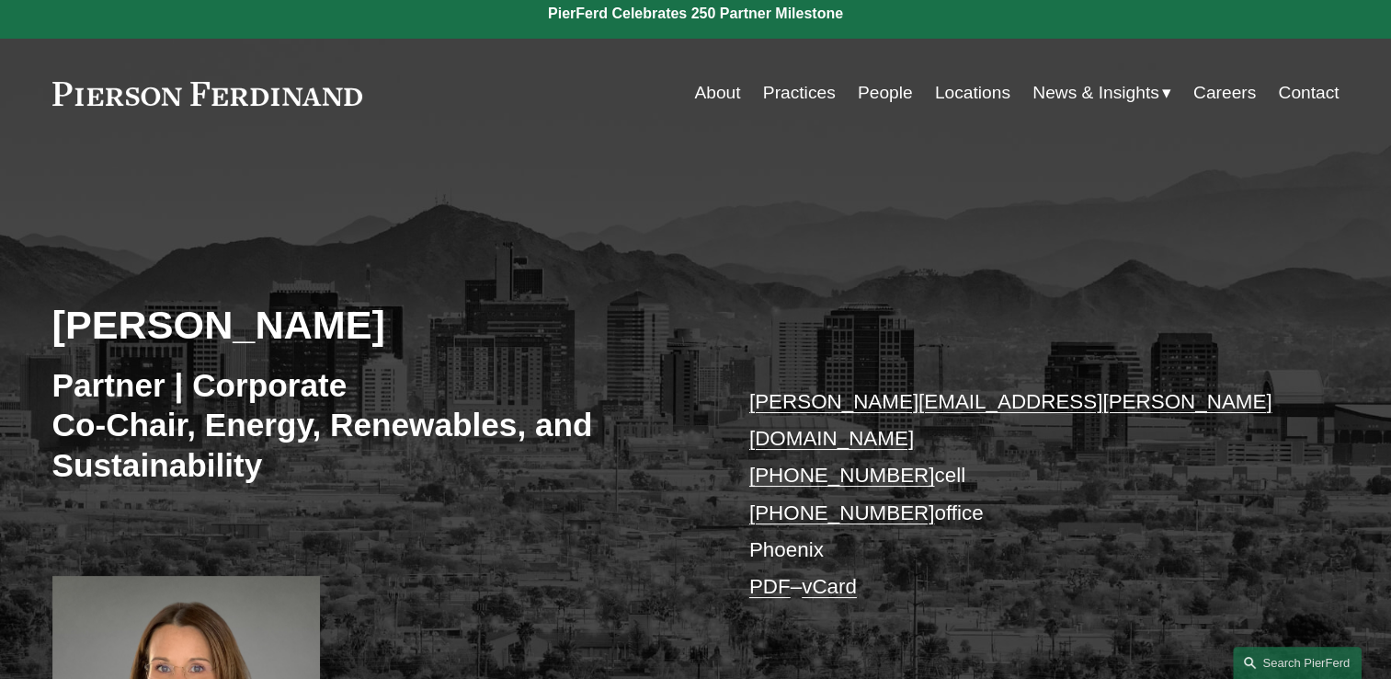
scroll to position [0, 0]
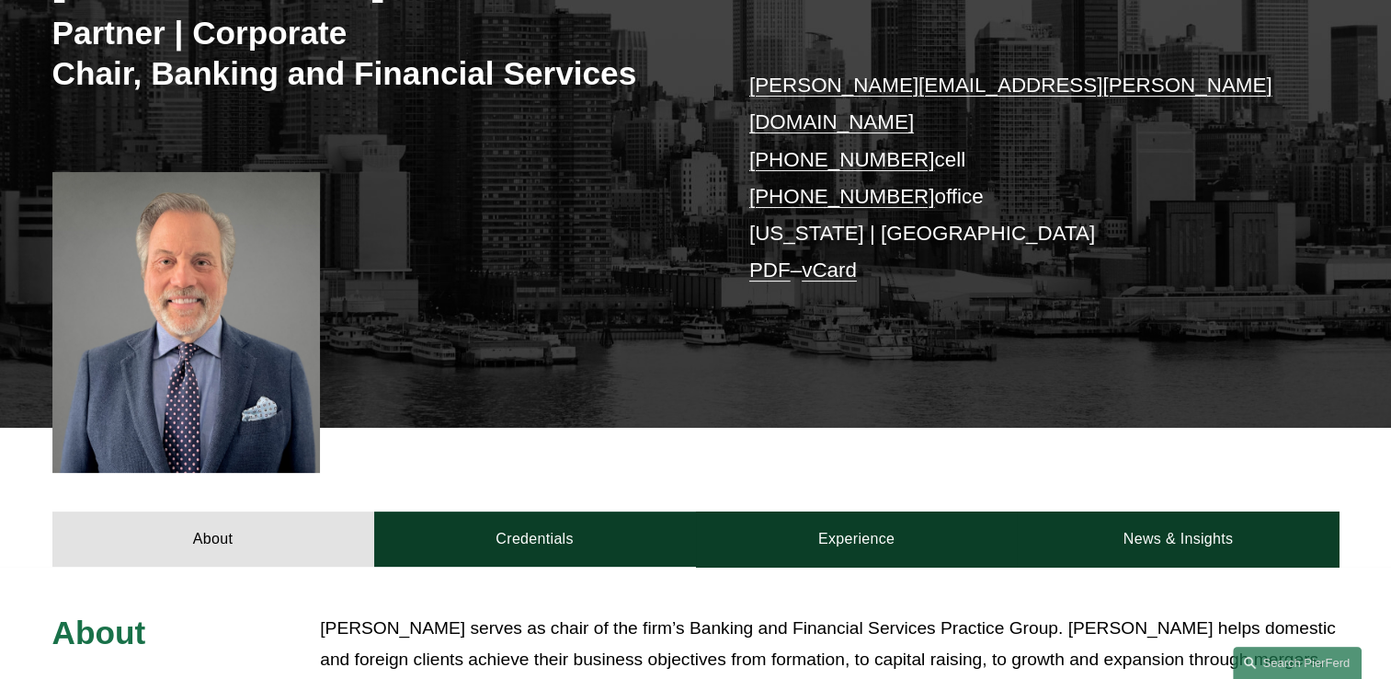
scroll to position [368, 0]
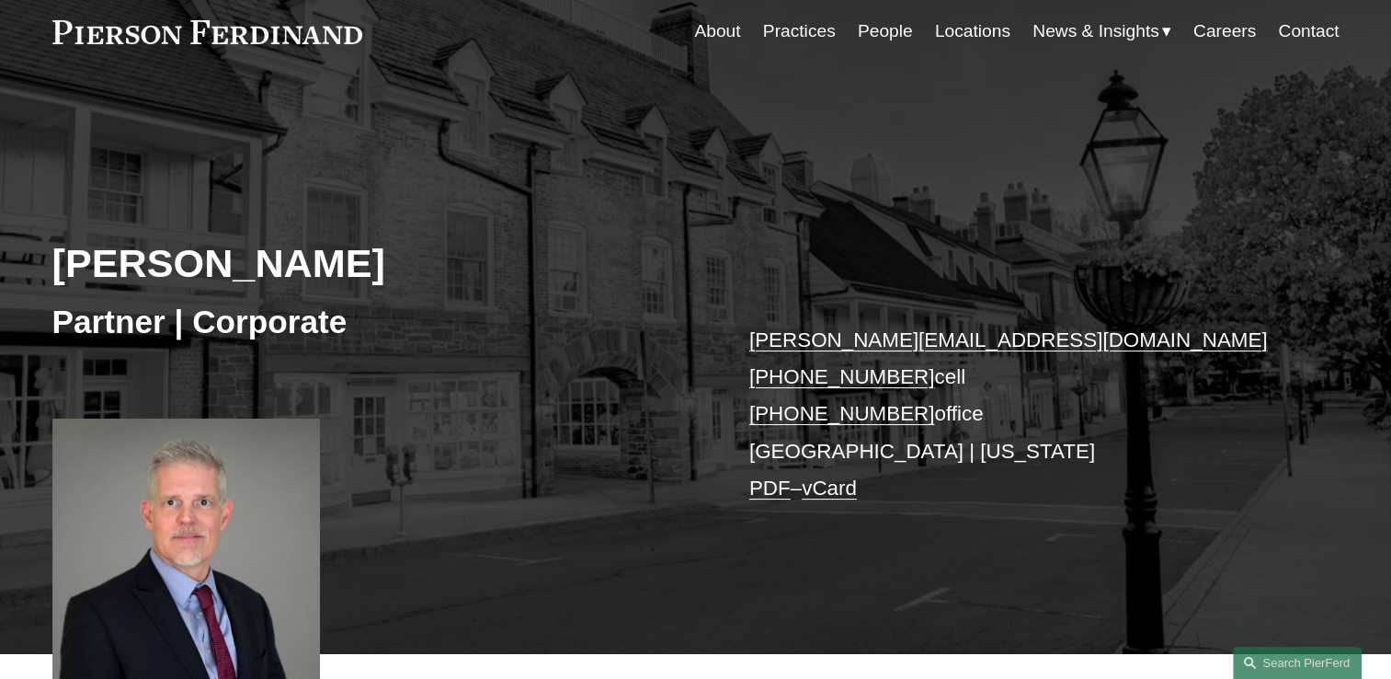
scroll to position [276, 0]
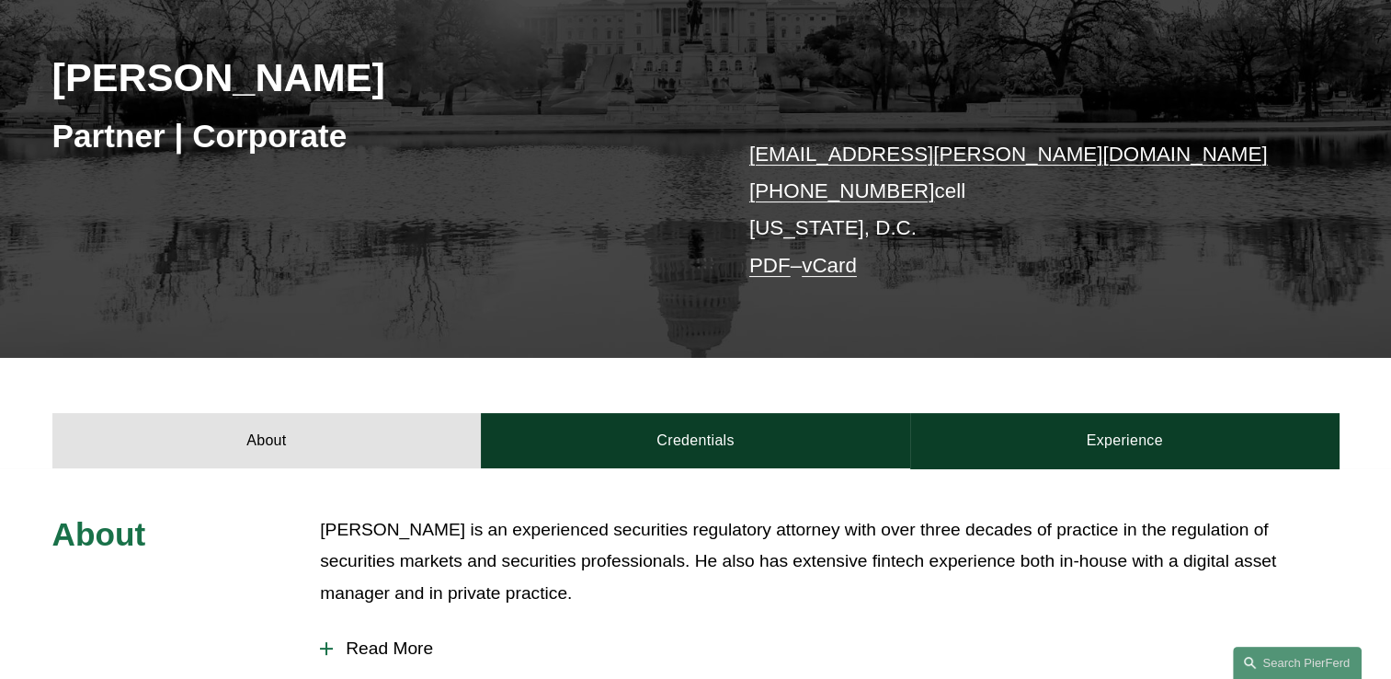
scroll to position [368, 0]
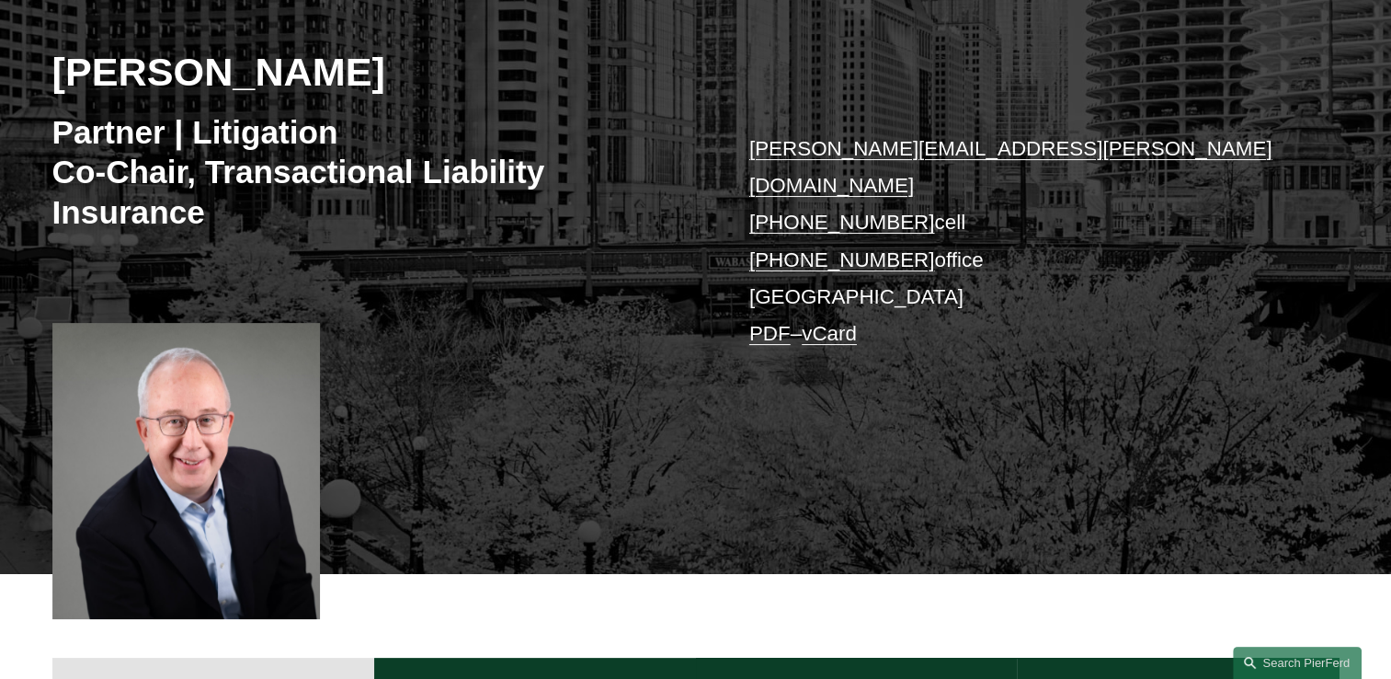
scroll to position [276, 0]
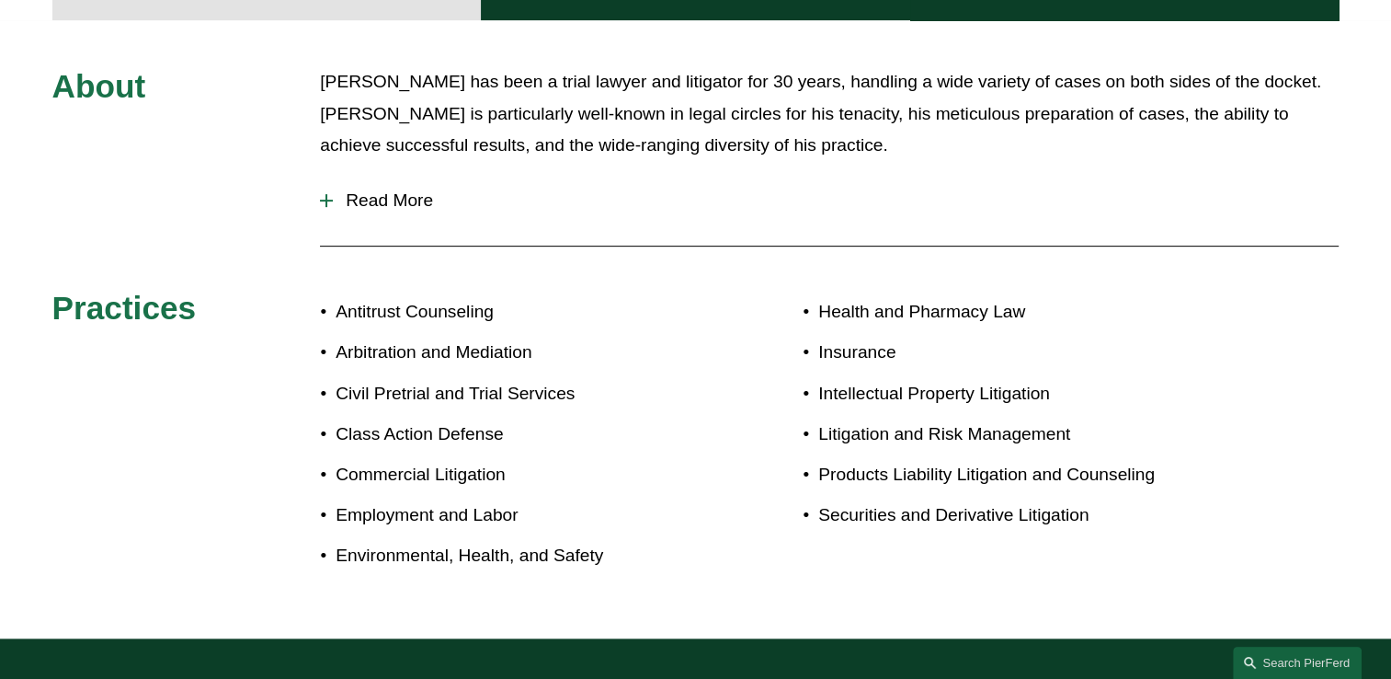
scroll to position [736, 0]
